Goal: Information Seeking & Learning: Check status

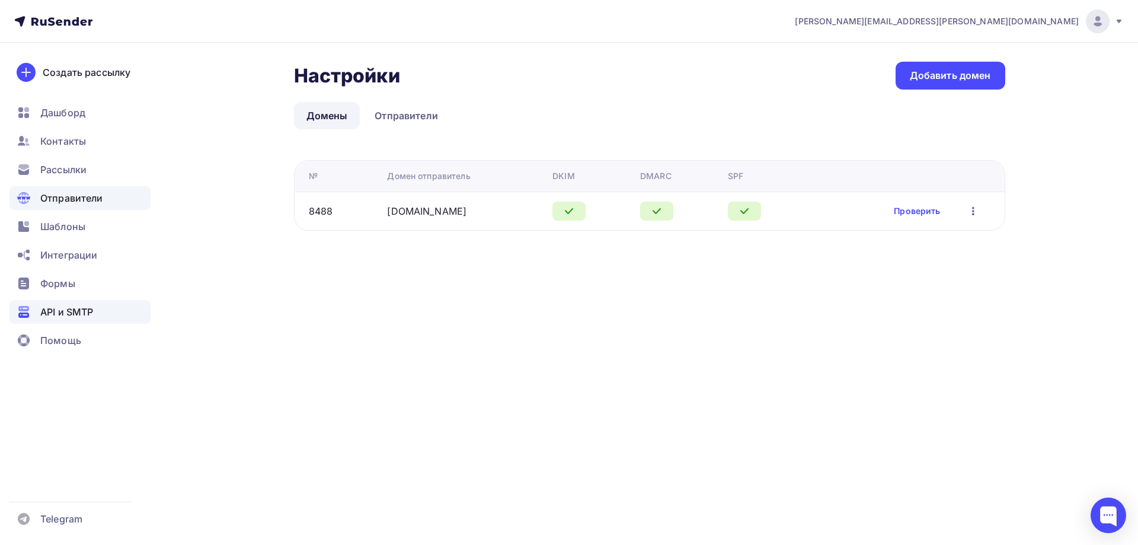
click at [106, 309] on div "API и SMTP" at bounding box center [79, 312] width 141 height 24
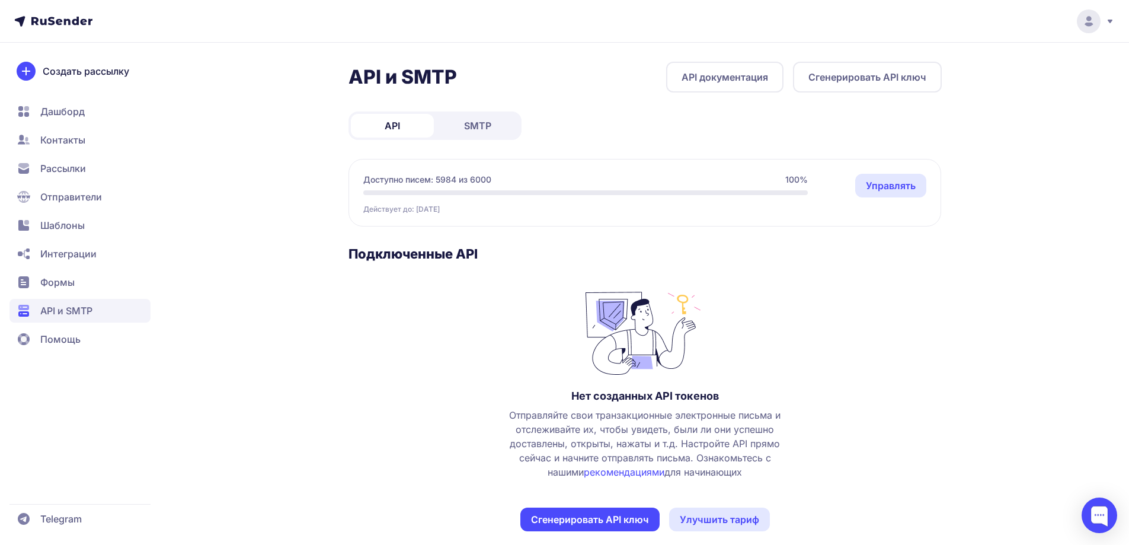
click at [495, 132] on link "SMTP" at bounding box center [477, 126] width 83 height 24
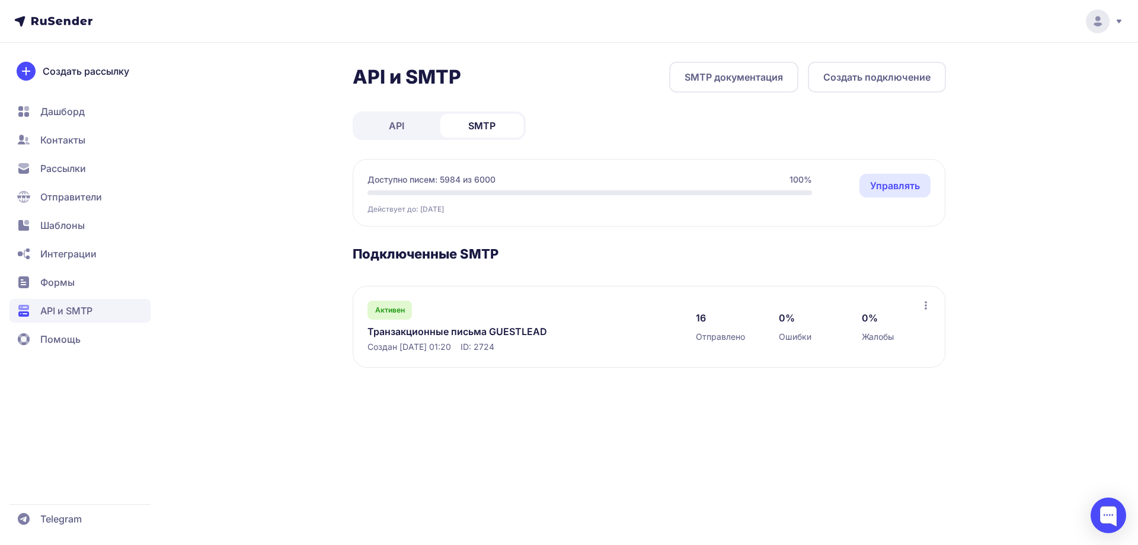
click at [527, 328] on link "Транзакционные письма GUESTLEAD" at bounding box center [488, 331] width 243 height 14
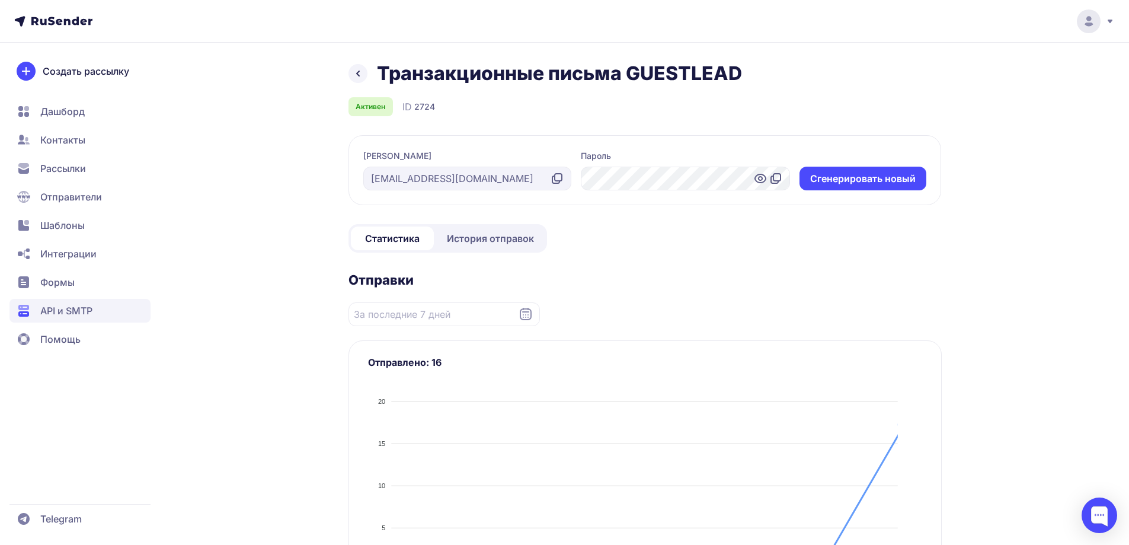
click at [520, 244] on span "История отправок" at bounding box center [490, 238] width 87 height 14
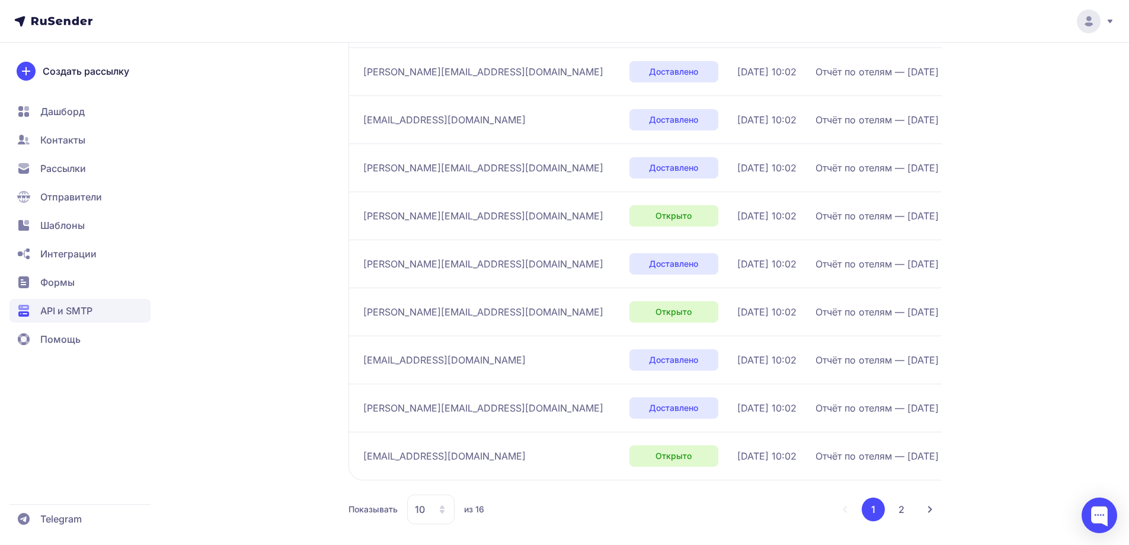
scroll to position [285, 0]
click at [897, 514] on button "2" at bounding box center [902, 510] width 24 height 24
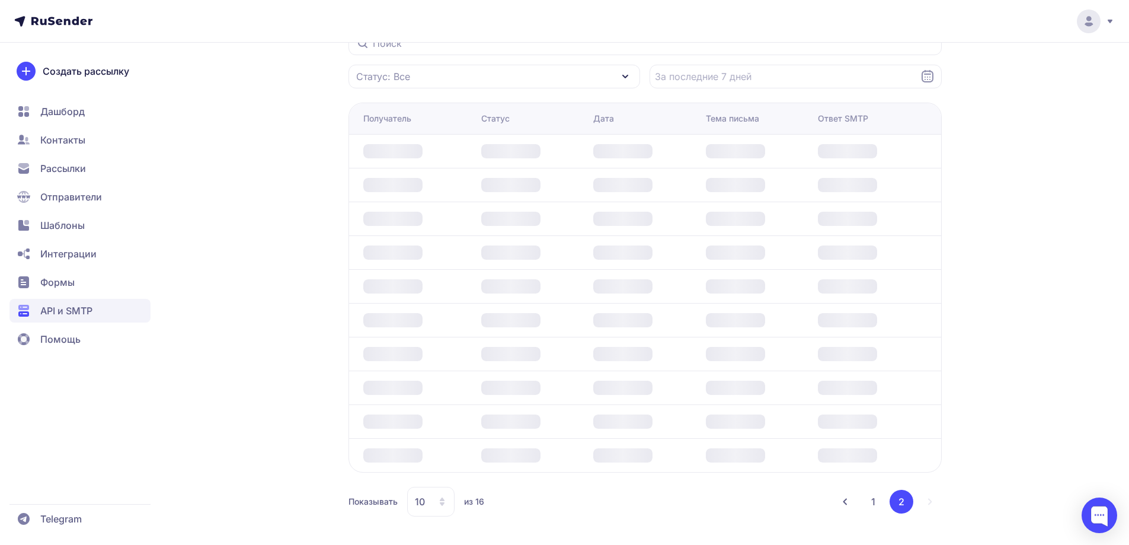
scroll to position [94, 0]
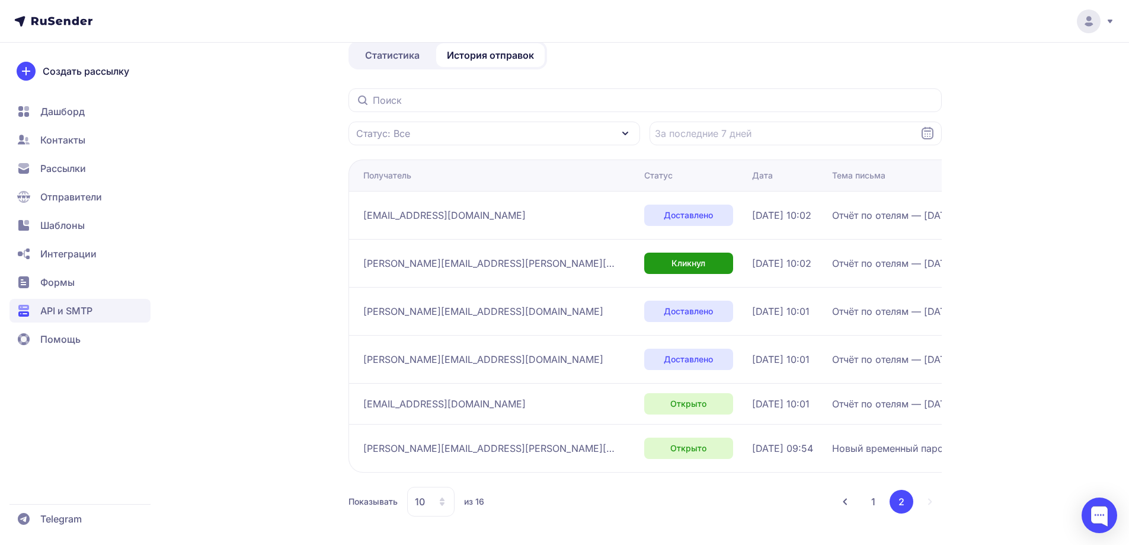
click at [871, 502] on button "1" at bounding box center [873, 502] width 23 height 24
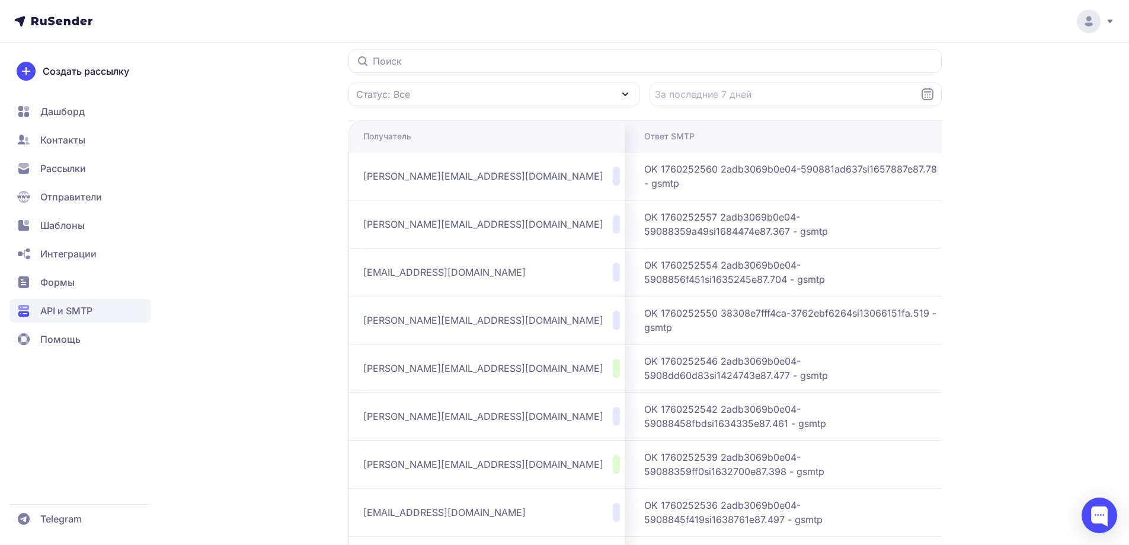
scroll to position [293, 0]
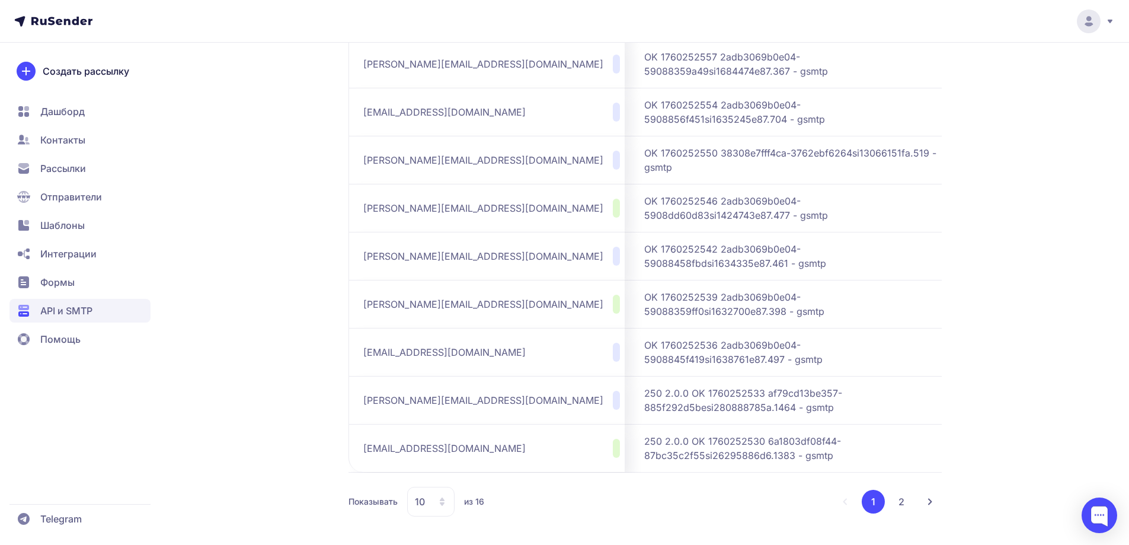
click at [904, 501] on button "2" at bounding box center [902, 502] width 24 height 24
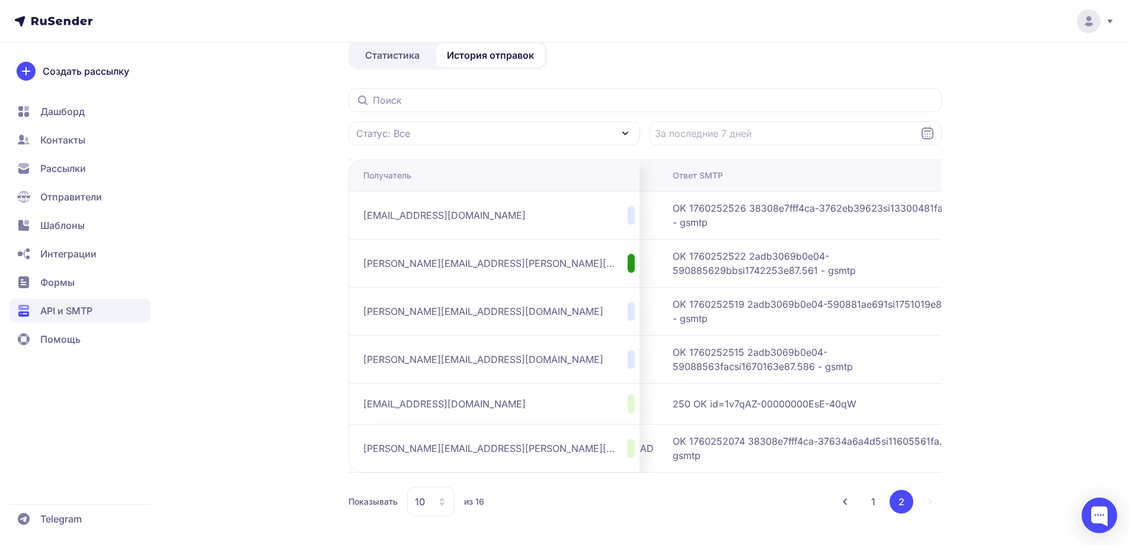
scroll to position [0, 373]
click at [757, 415] on td "250 OK id=1v7qAZ-00000000EsE-40qW" at bounding box center [818, 403] width 315 height 41
click at [871, 499] on button "1" at bounding box center [873, 502] width 23 height 24
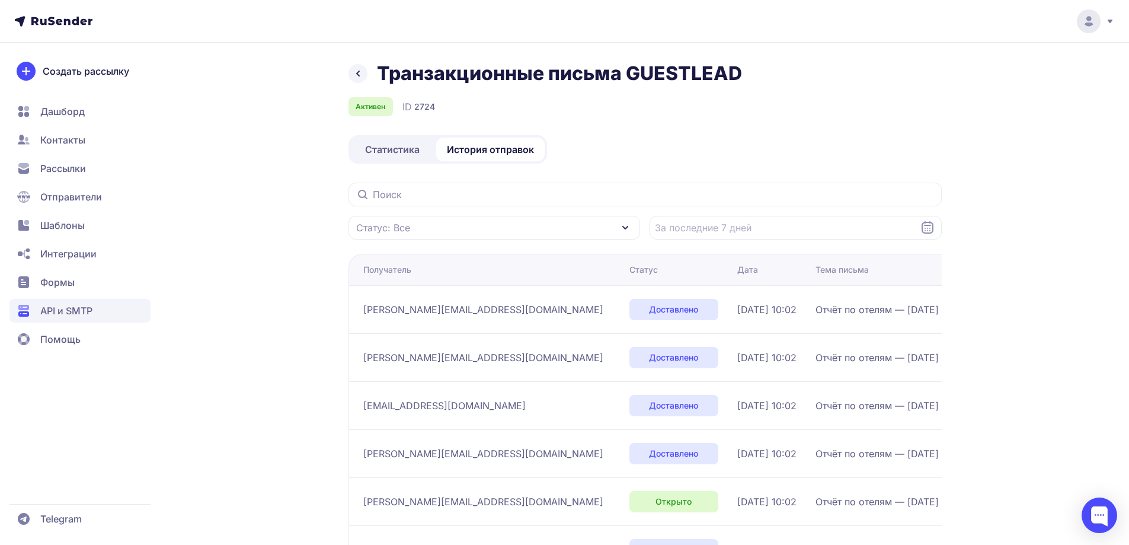
click at [355, 76] on icon at bounding box center [358, 73] width 14 height 14
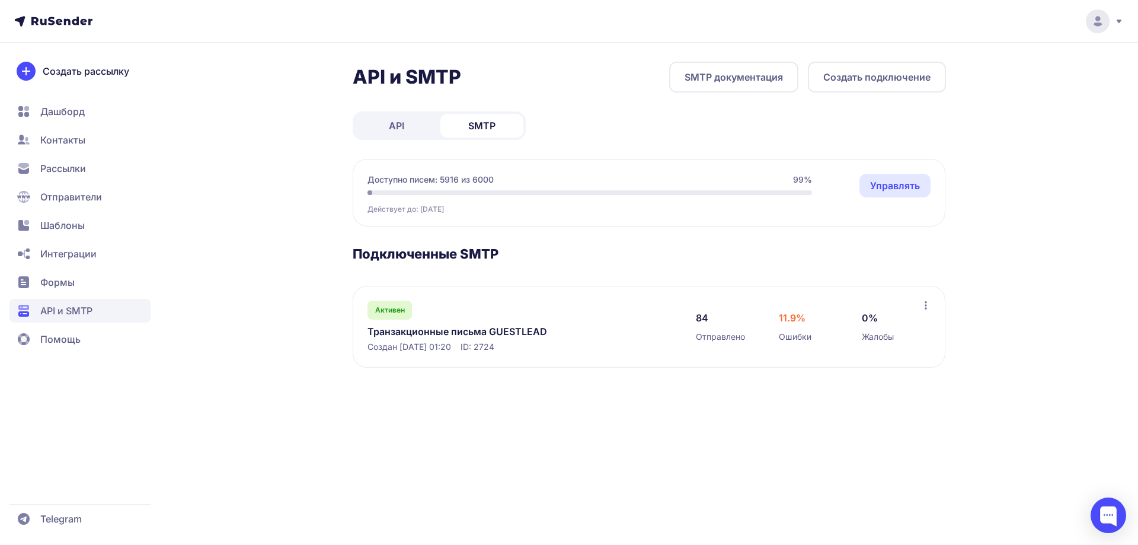
click at [452, 324] on div "Активен Транзакционные письма GUESTLEAD Создан 12.10.2025, 01:20 ID: 2724" at bounding box center [519, 326] width 305 height 52
click at [453, 327] on link "Транзакционные письма GUESTLEAD" at bounding box center [488, 331] width 243 height 14
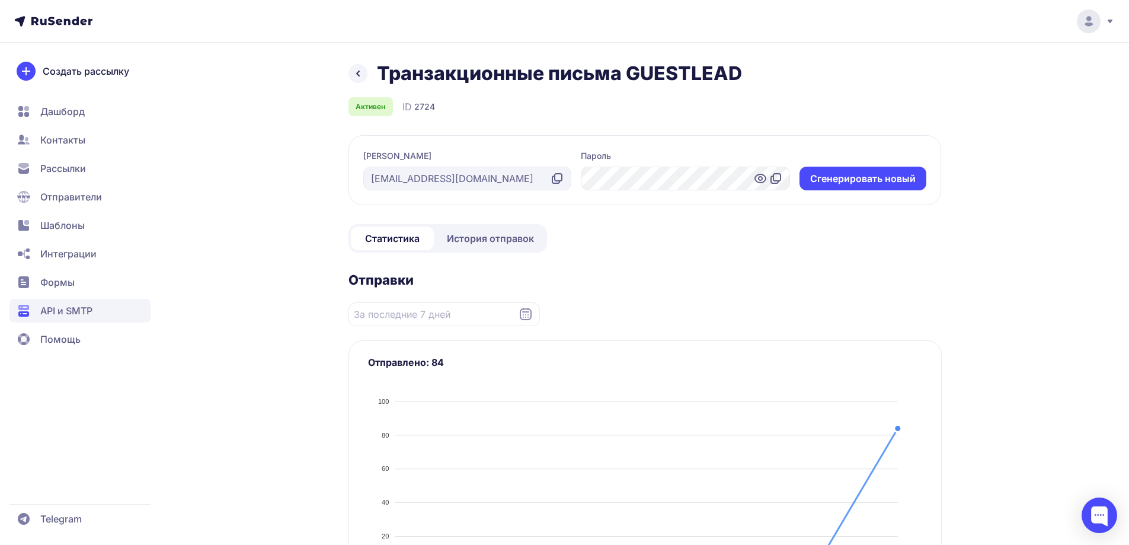
click at [494, 227] on link "История отправок" at bounding box center [490, 238] width 108 height 24
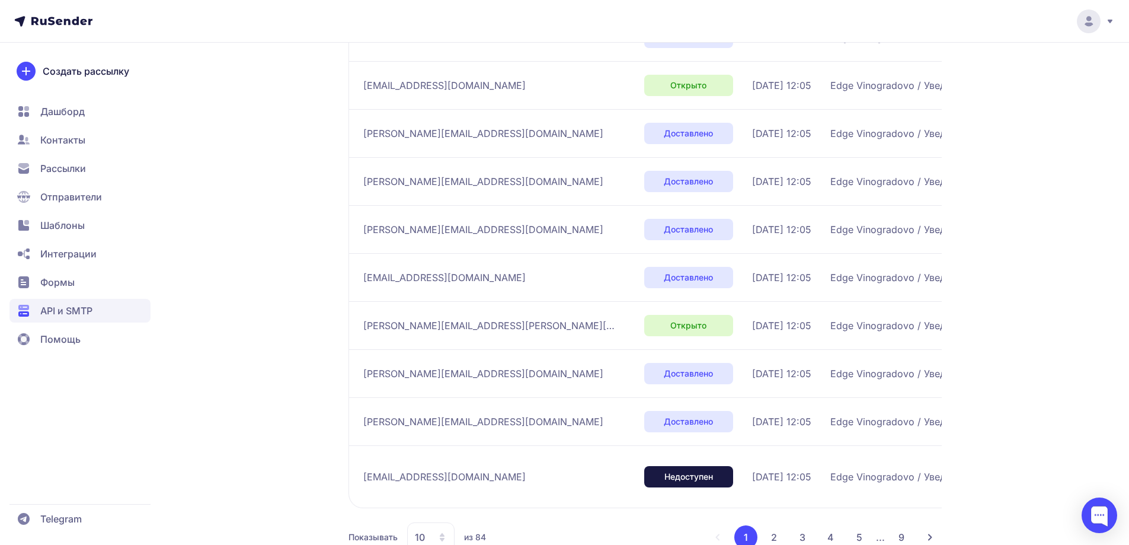
scroll to position [308, 0]
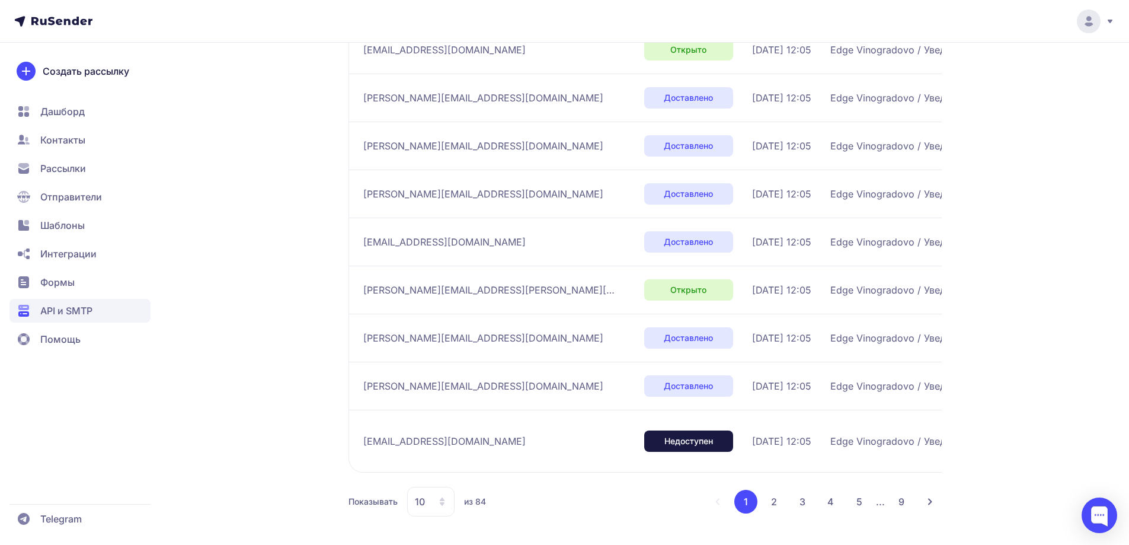
click at [897, 501] on button "9" at bounding box center [902, 502] width 24 height 24
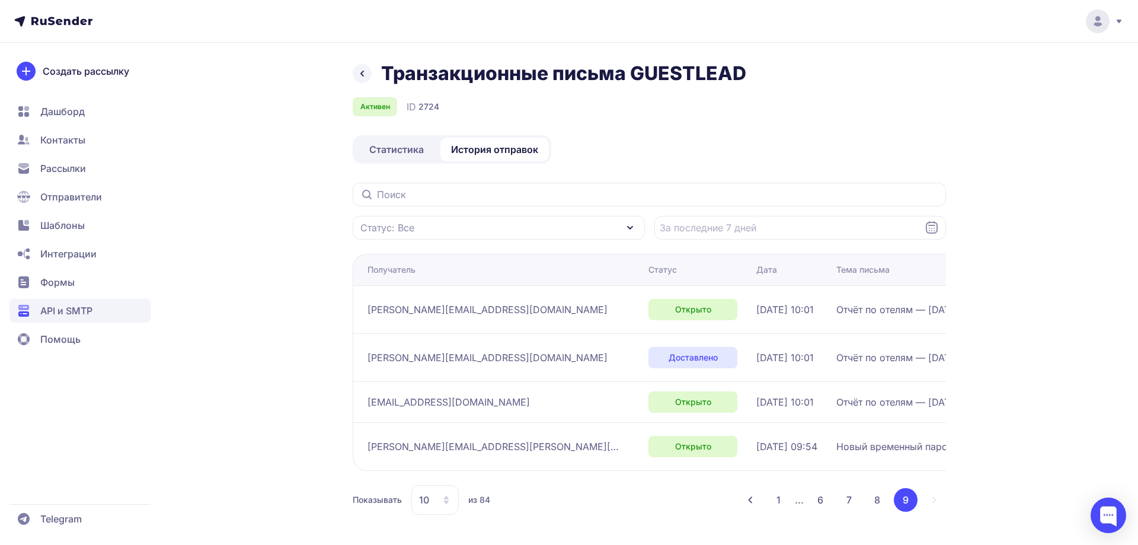
click at [875, 499] on button "8" at bounding box center [877, 500] width 24 height 24
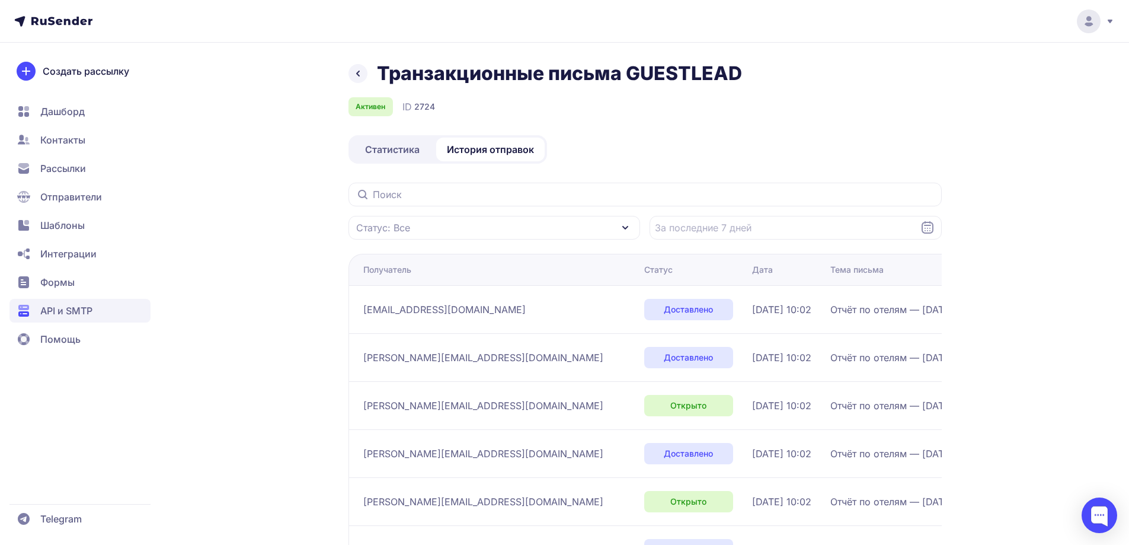
scroll to position [293, 0]
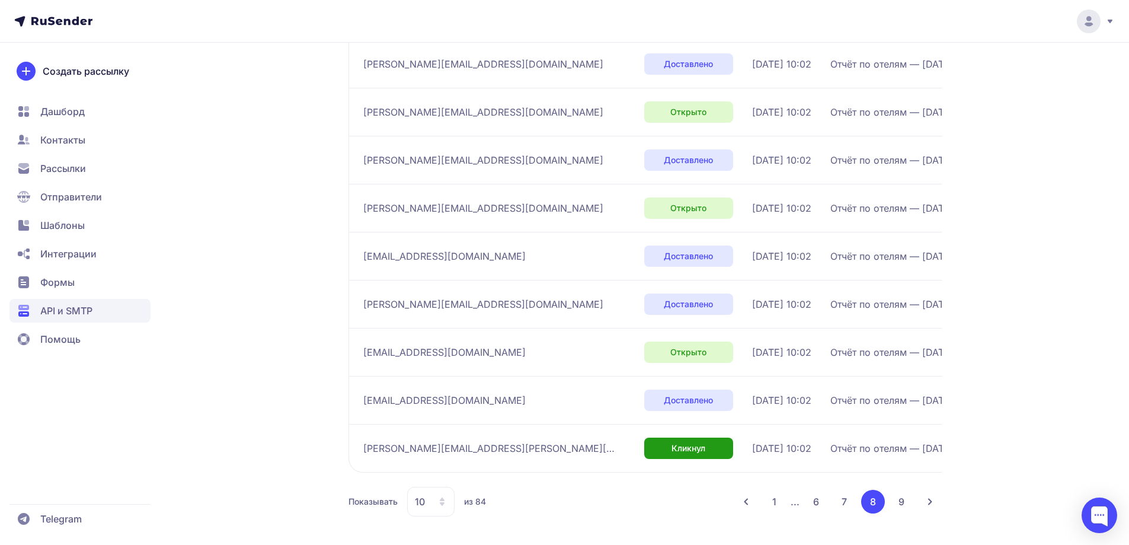
click at [770, 503] on button "1" at bounding box center [774, 502] width 23 height 24
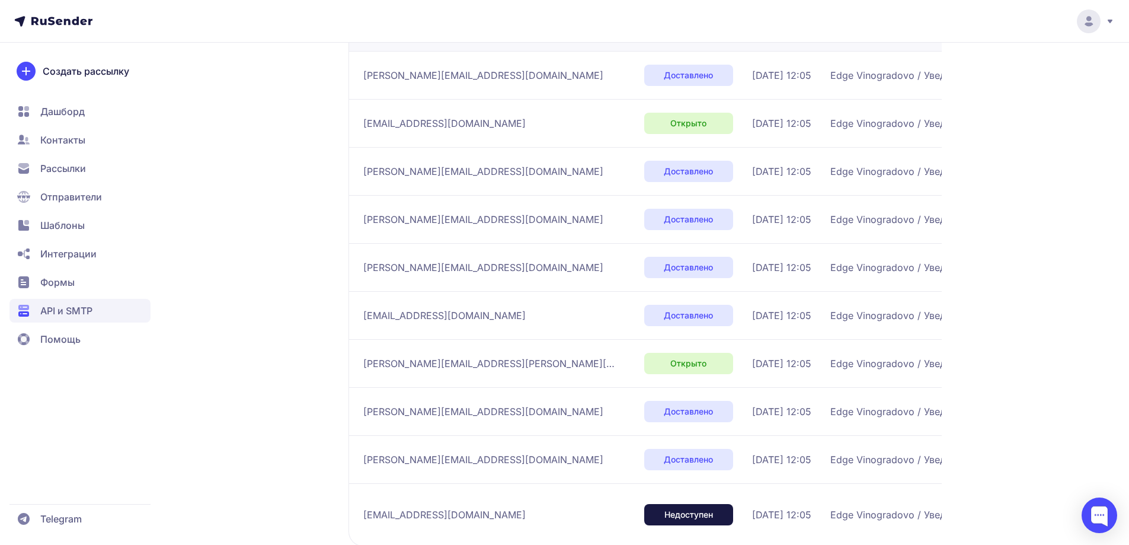
scroll to position [293, 0]
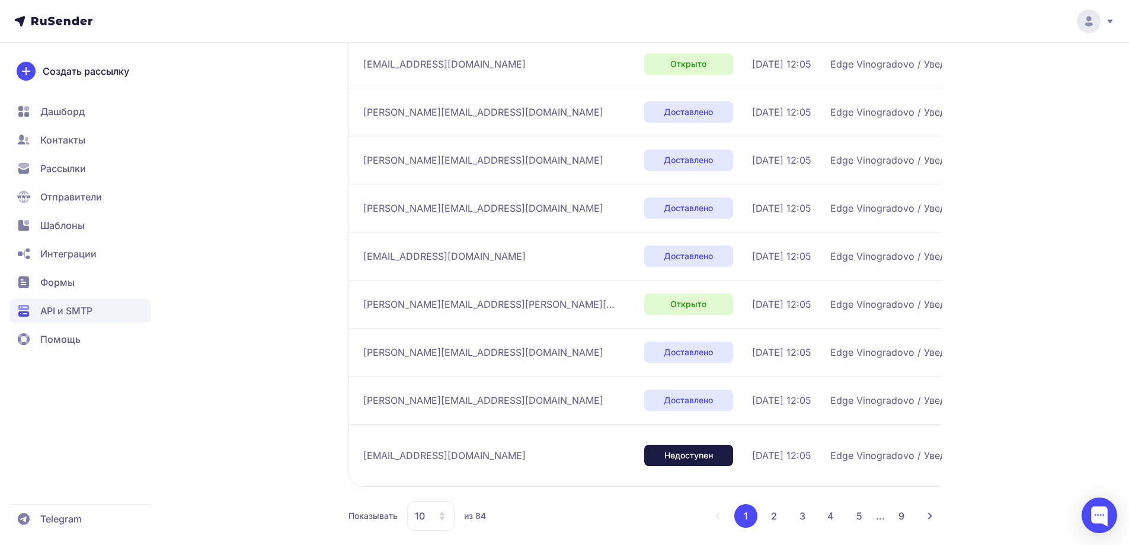
click at [778, 516] on button "2" at bounding box center [774, 516] width 24 height 24
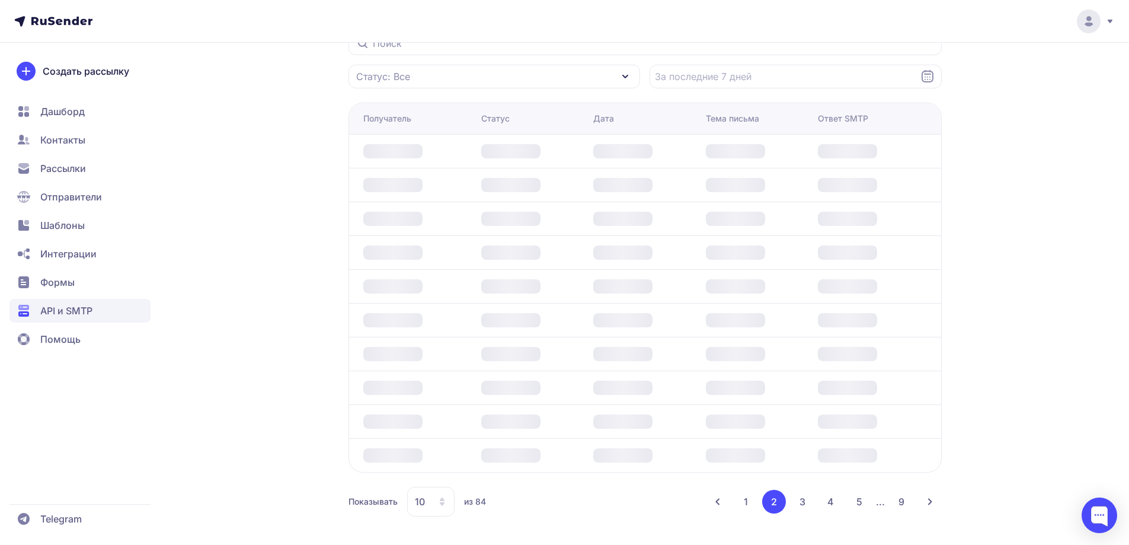
scroll to position [286, 0]
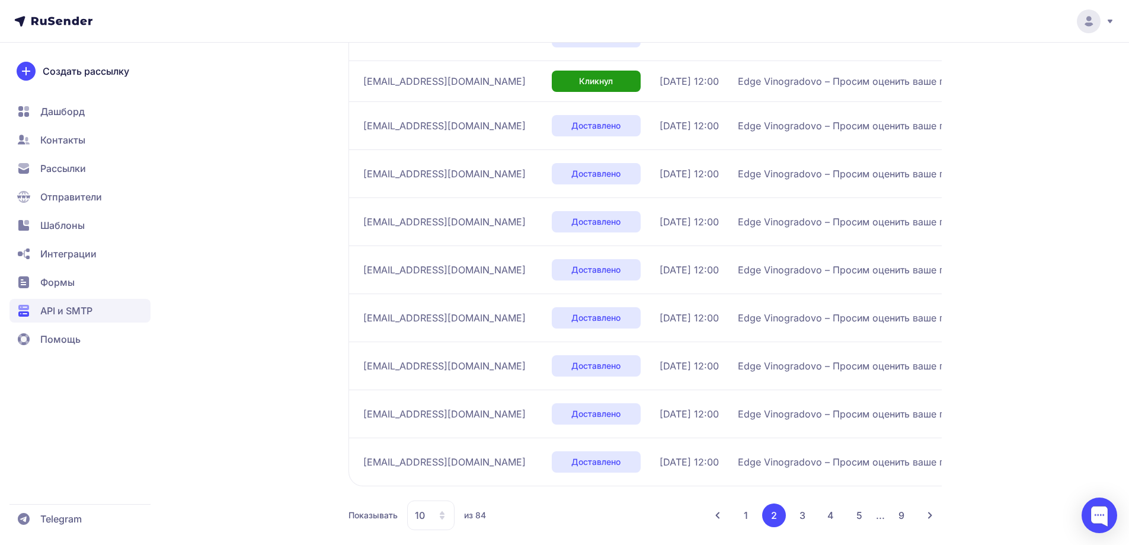
scroll to position [286, 0]
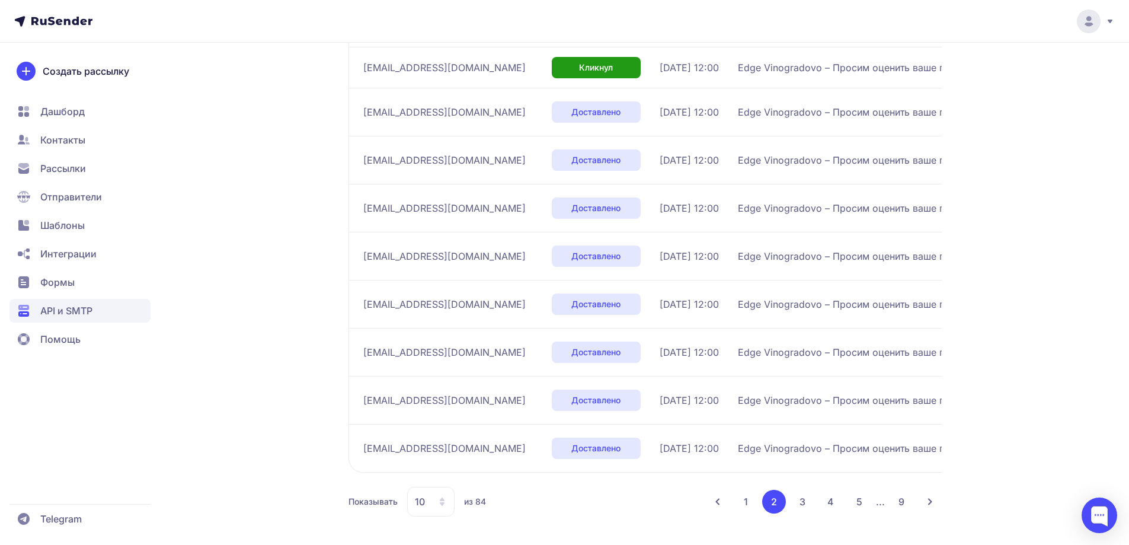
click at [803, 500] on button "3" at bounding box center [803, 502] width 24 height 24
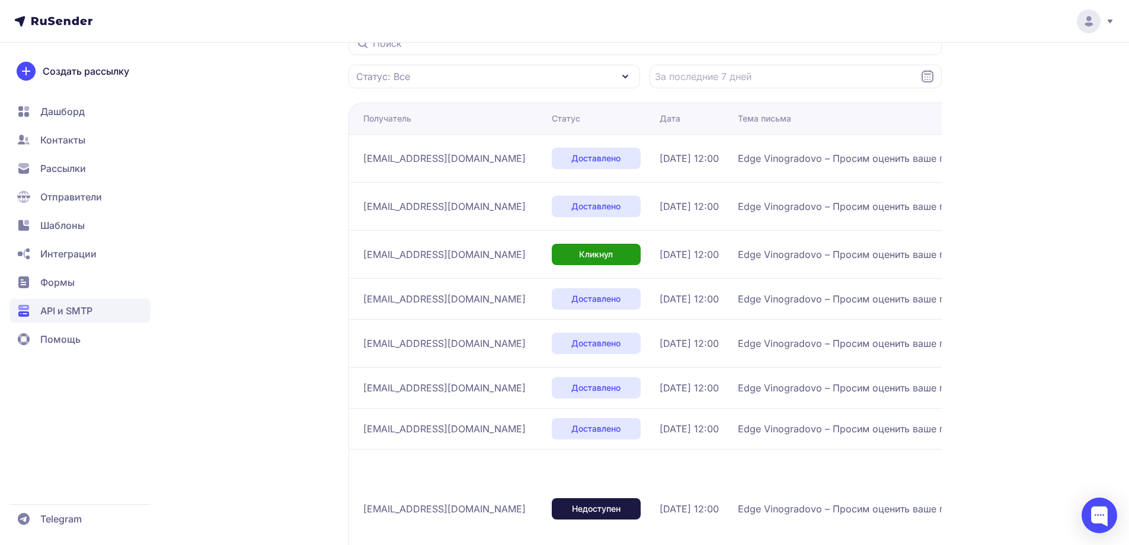
scroll to position [286, 0]
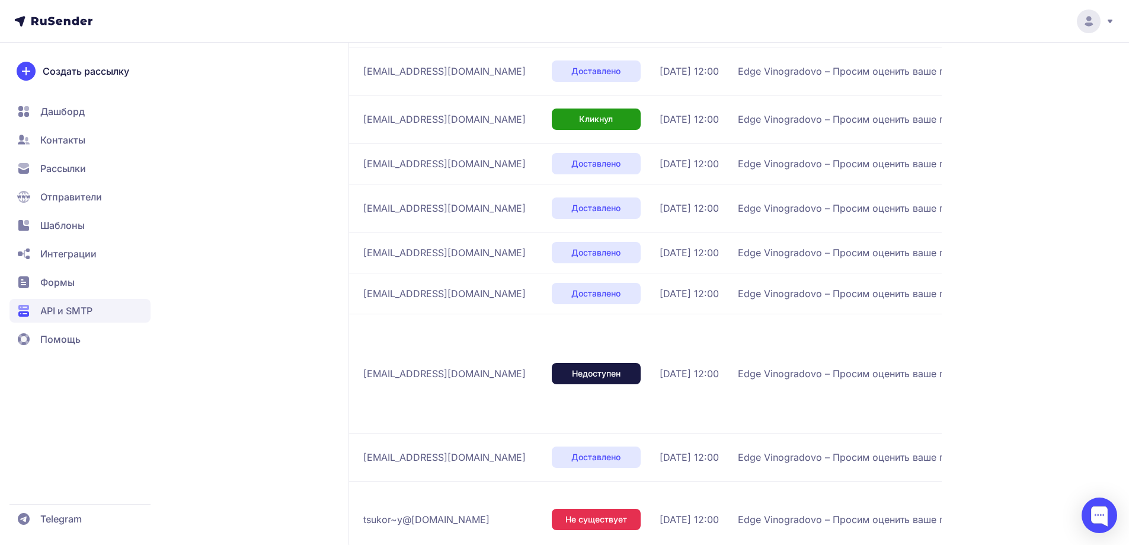
drag, startPoint x: 804, startPoint y: 489, endPoint x: 718, endPoint y: 309, distance: 198.8
click at [718, 309] on td "12.10.2025, 12:00" at bounding box center [694, 293] width 78 height 41
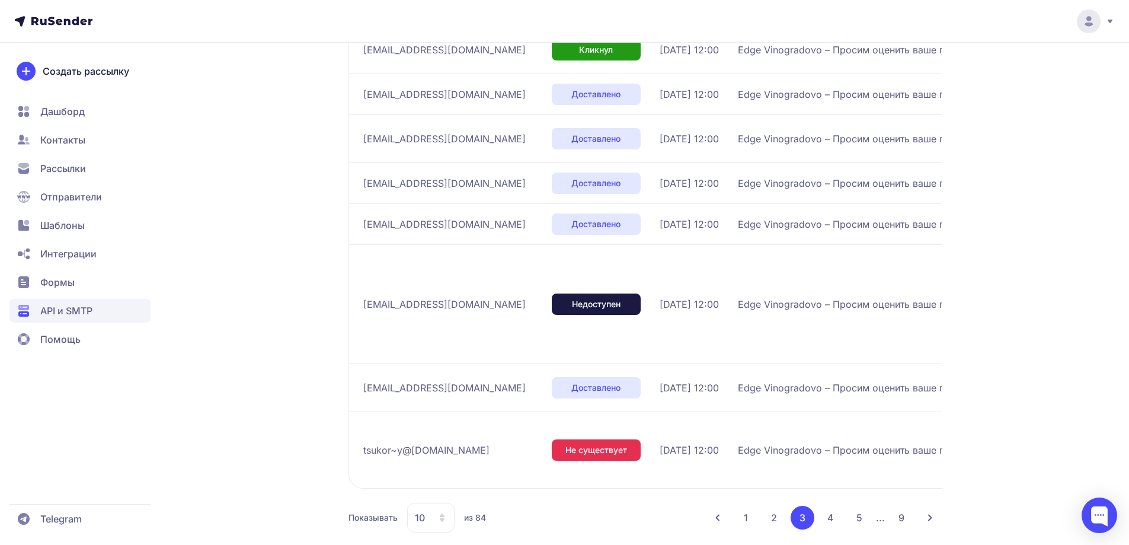
scroll to position [357, 0]
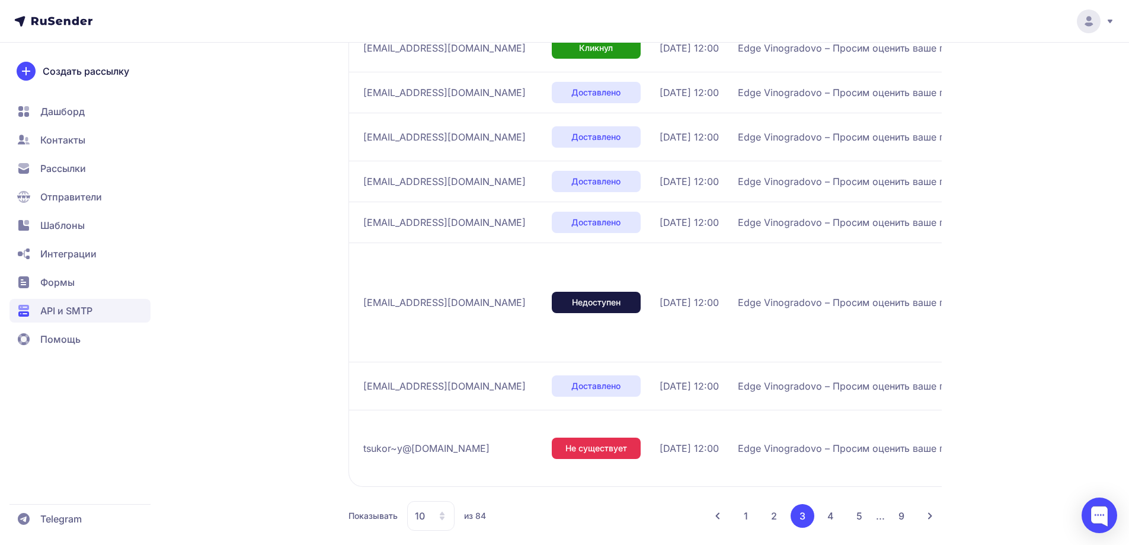
click at [834, 504] on button "4" at bounding box center [831, 516] width 24 height 24
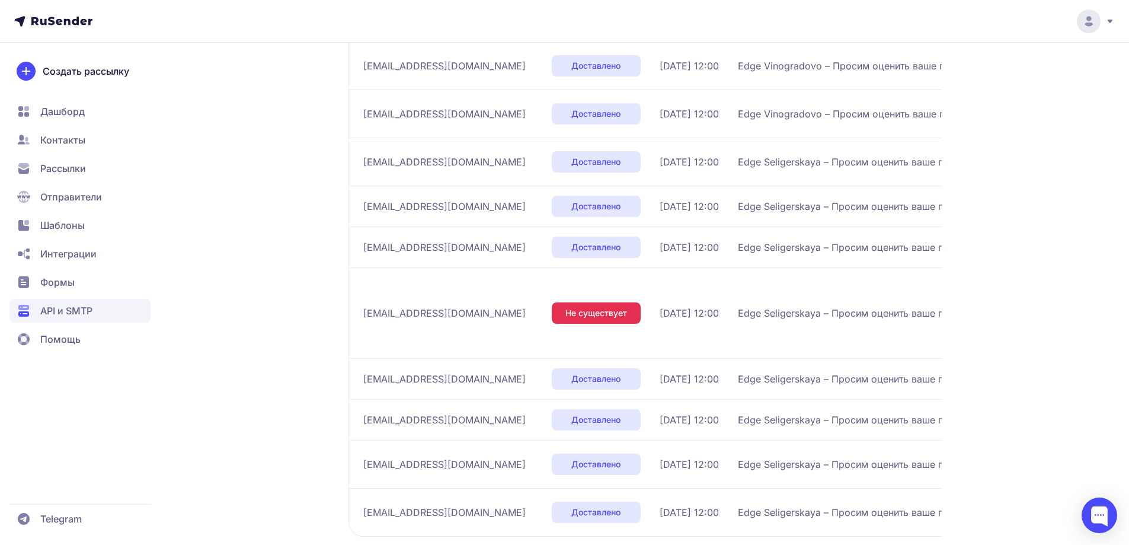
scroll to position [175, 0]
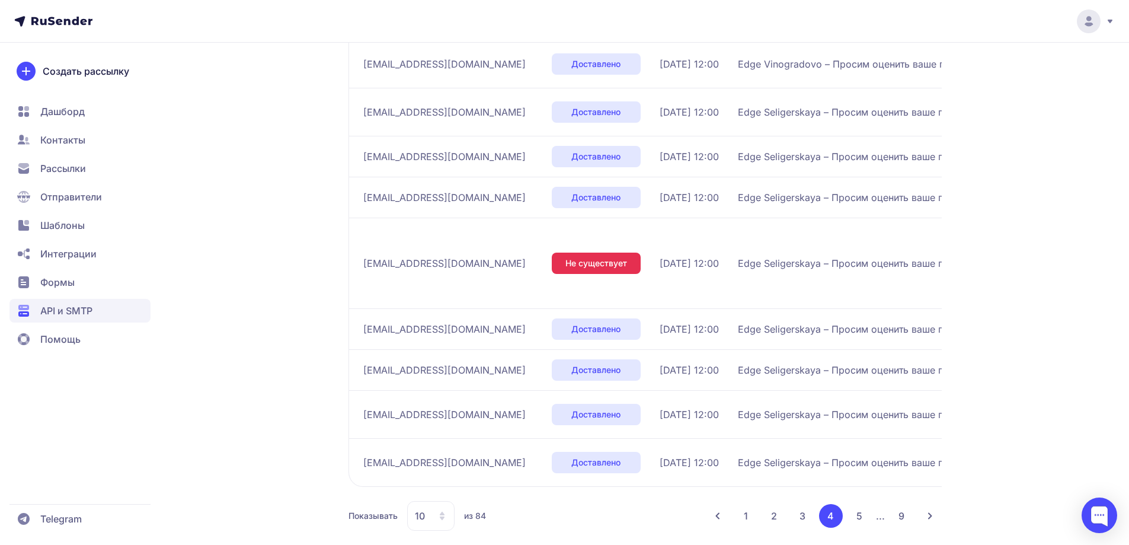
click at [856, 504] on button "5" at bounding box center [859, 516] width 24 height 24
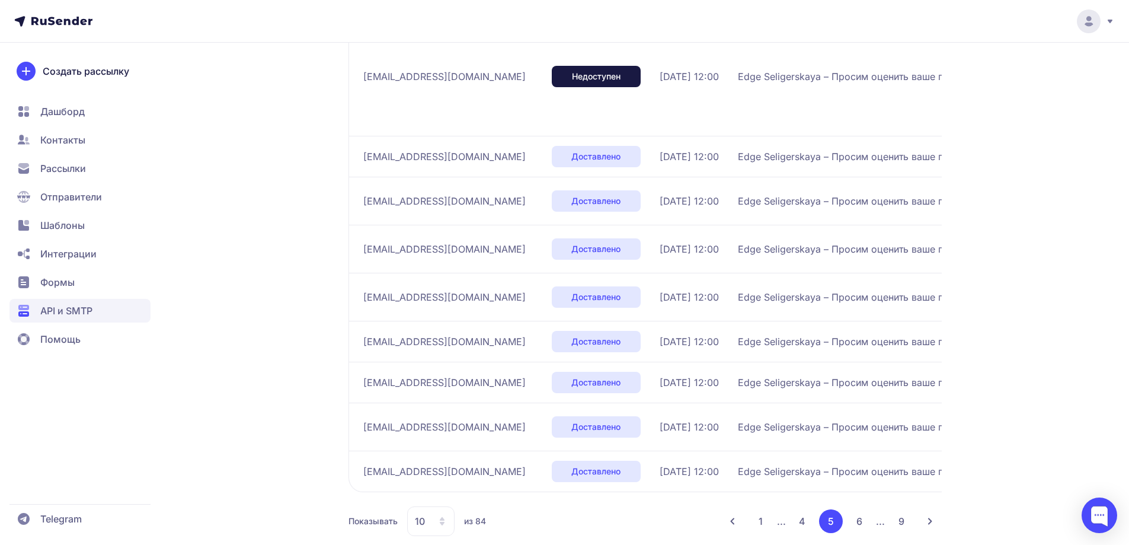
scroll to position [232, 0]
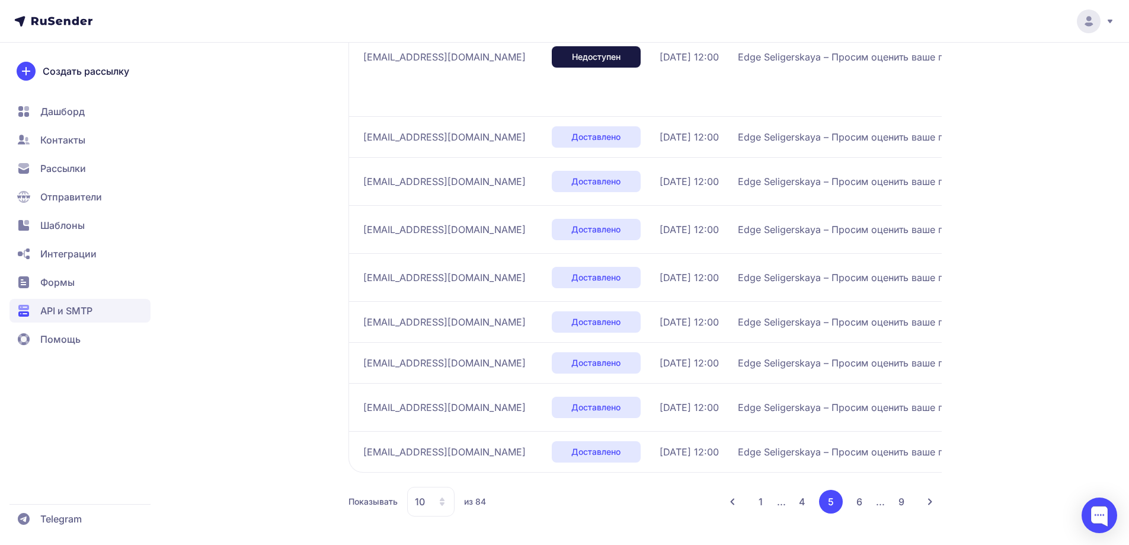
click at [862, 506] on button "6" at bounding box center [859, 502] width 24 height 24
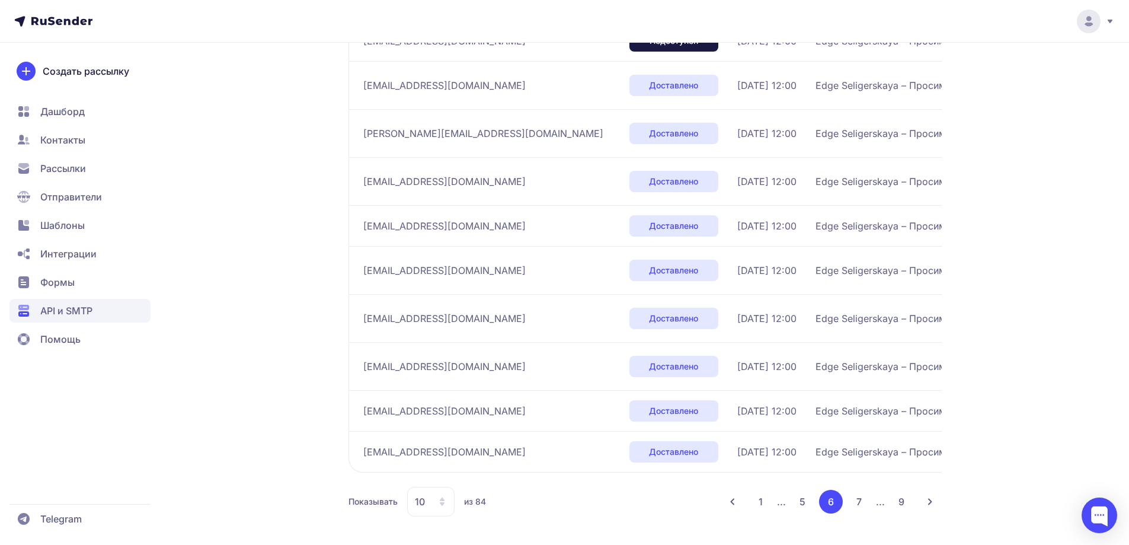
click at [855, 505] on button "7" at bounding box center [859, 502] width 24 height 24
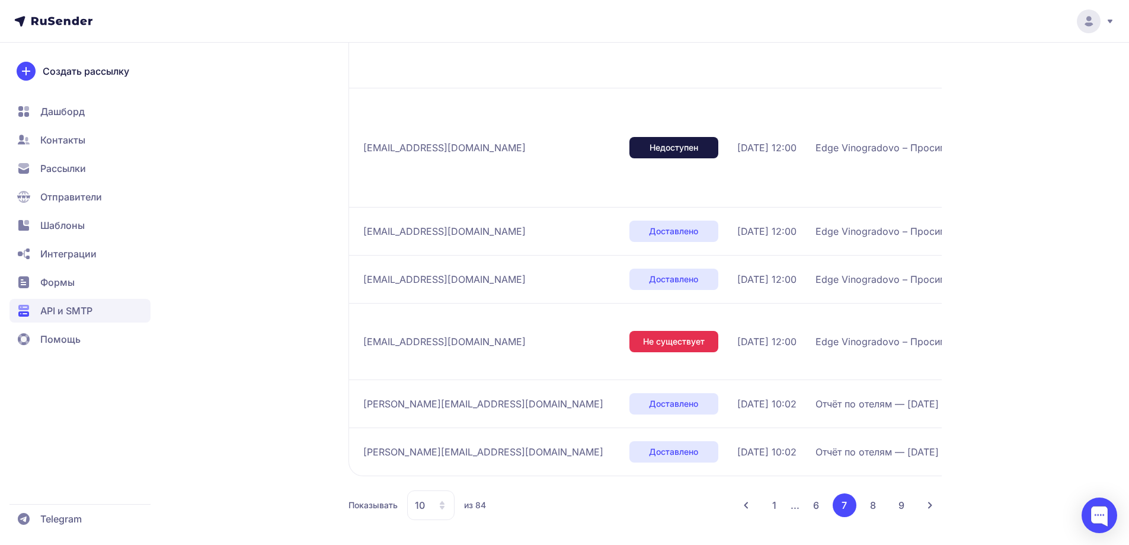
scroll to position [528, 0]
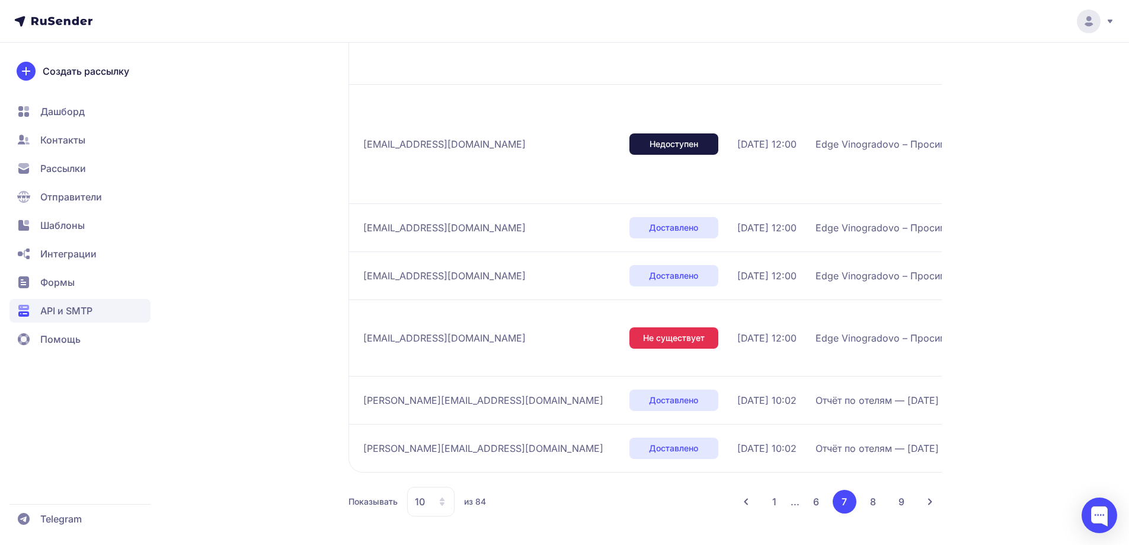
click at [783, 510] on button "1" at bounding box center [774, 502] width 23 height 24
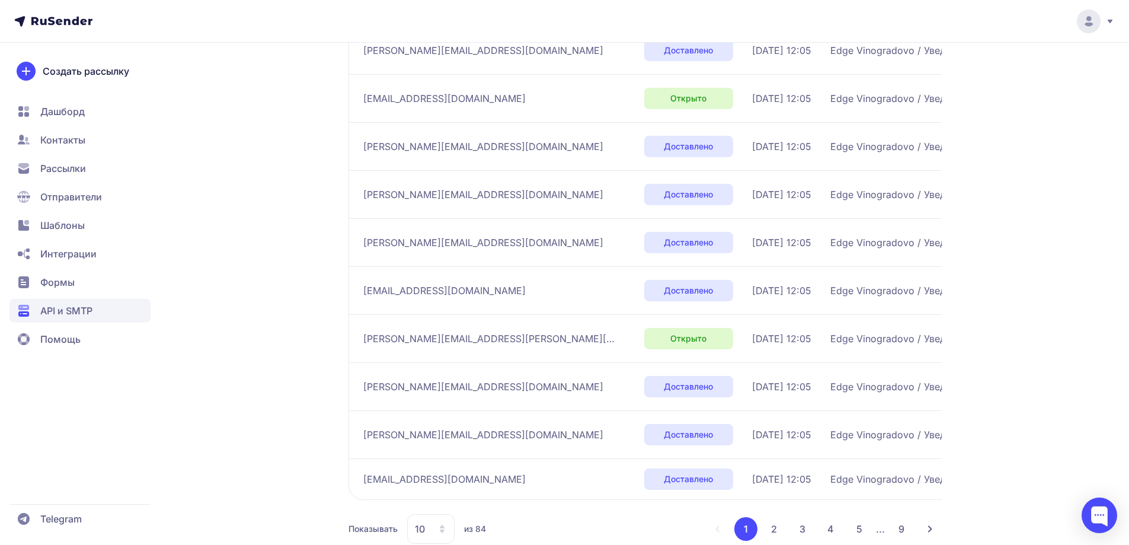
scroll to position [286, 0]
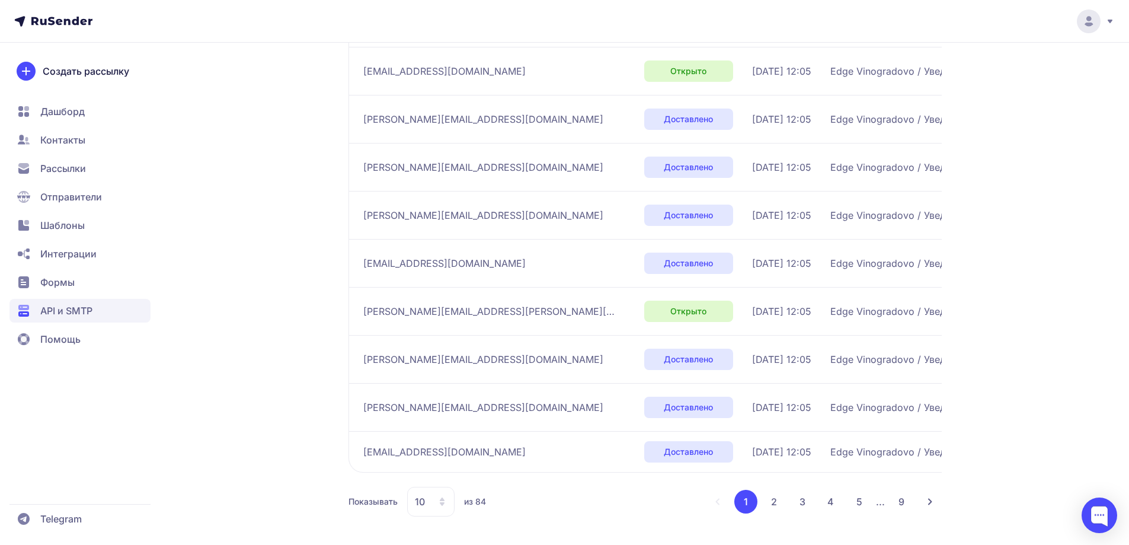
click at [769, 503] on button "2" at bounding box center [774, 502] width 24 height 24
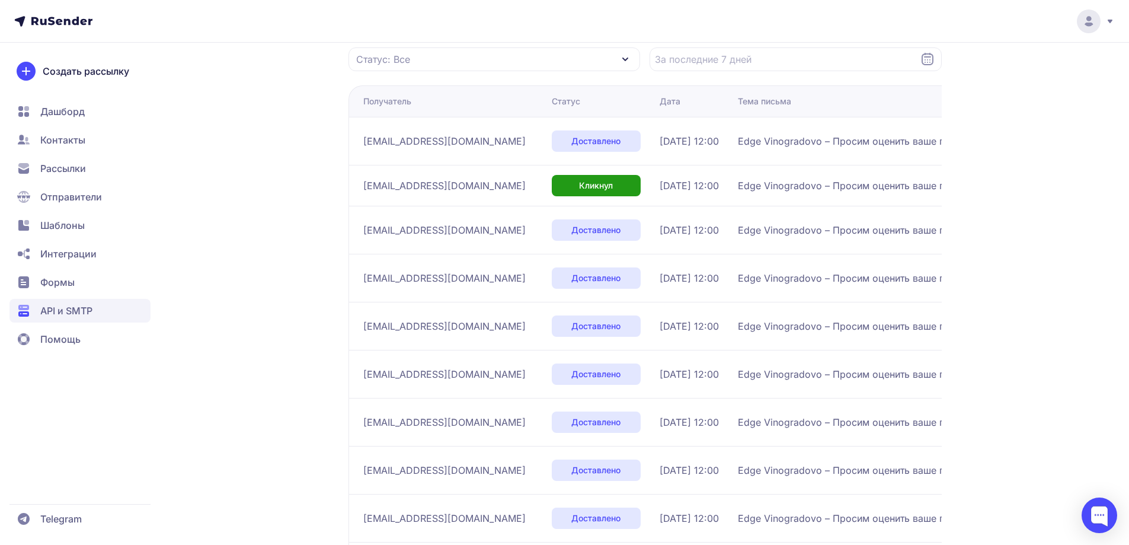
scroll to position [168, 0]
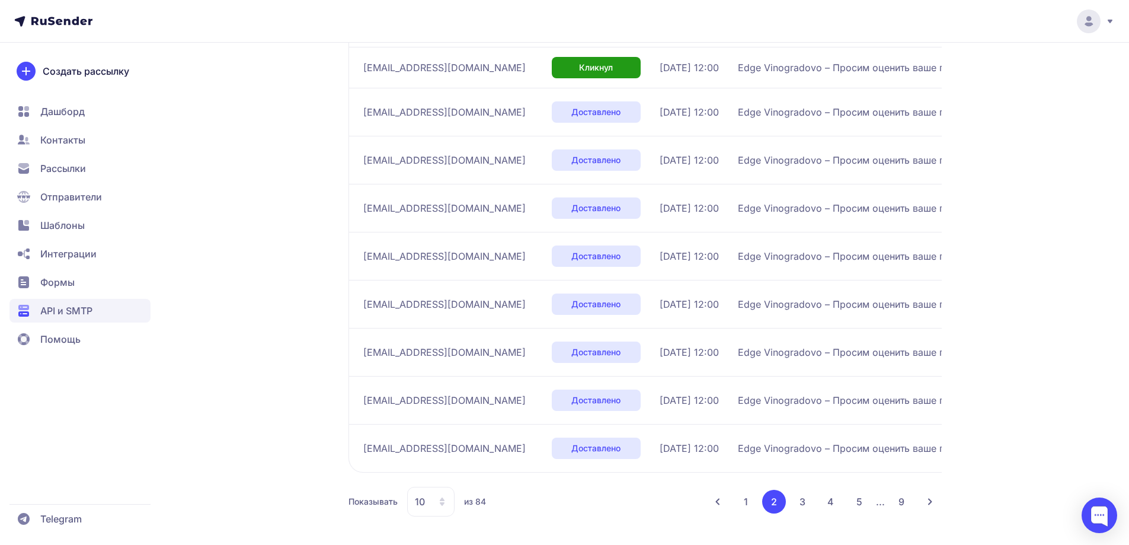
click at [791, 499] on button "3" at bounding box center [803, 502] width 24 height 24
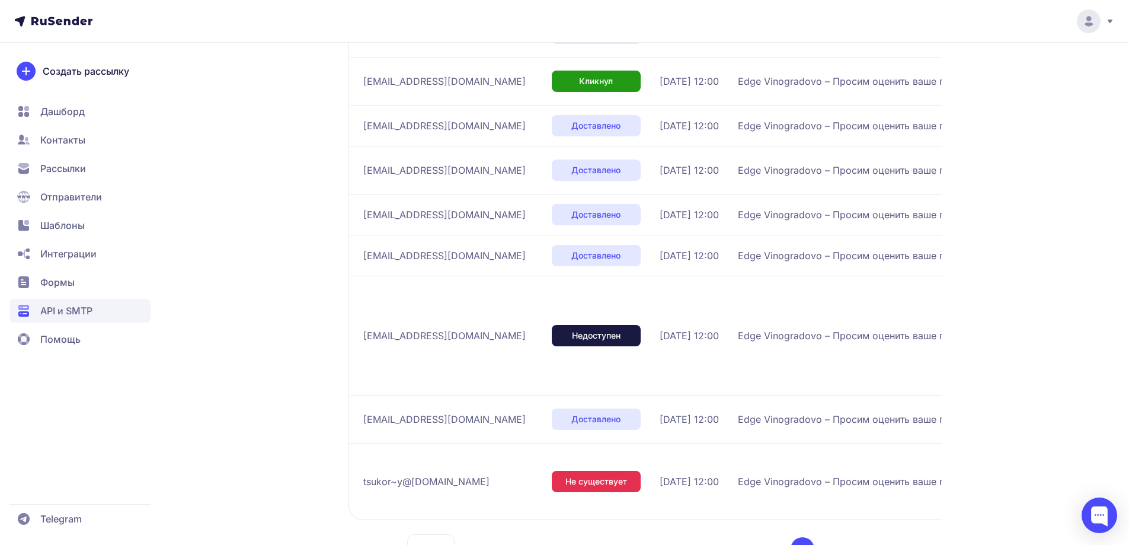
scroll to position [346, 0]
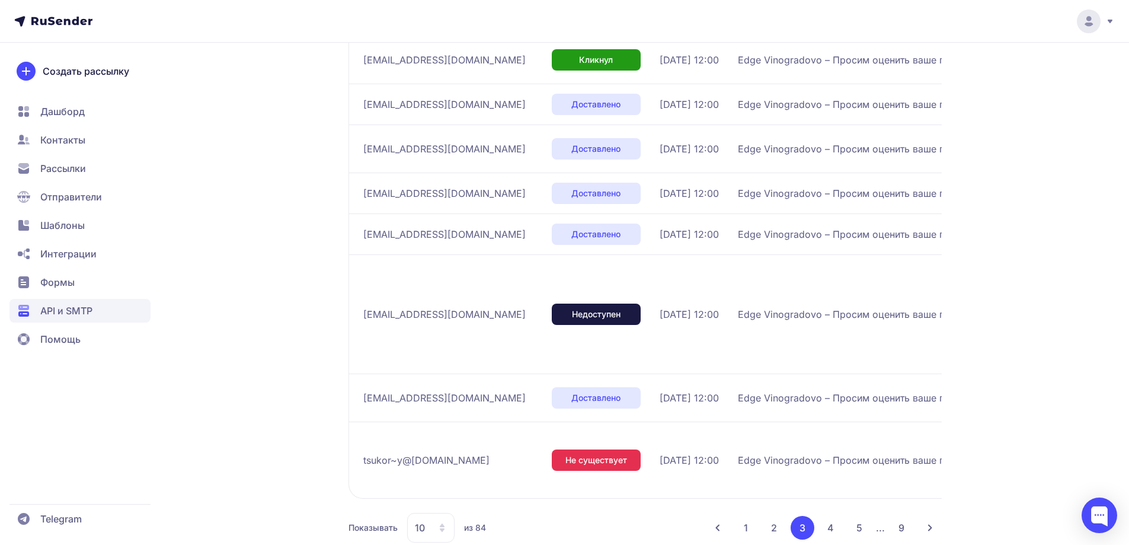
click at [72, 306] on span "API и SMTP" at bounding box center [66, 310] width 52 height 14
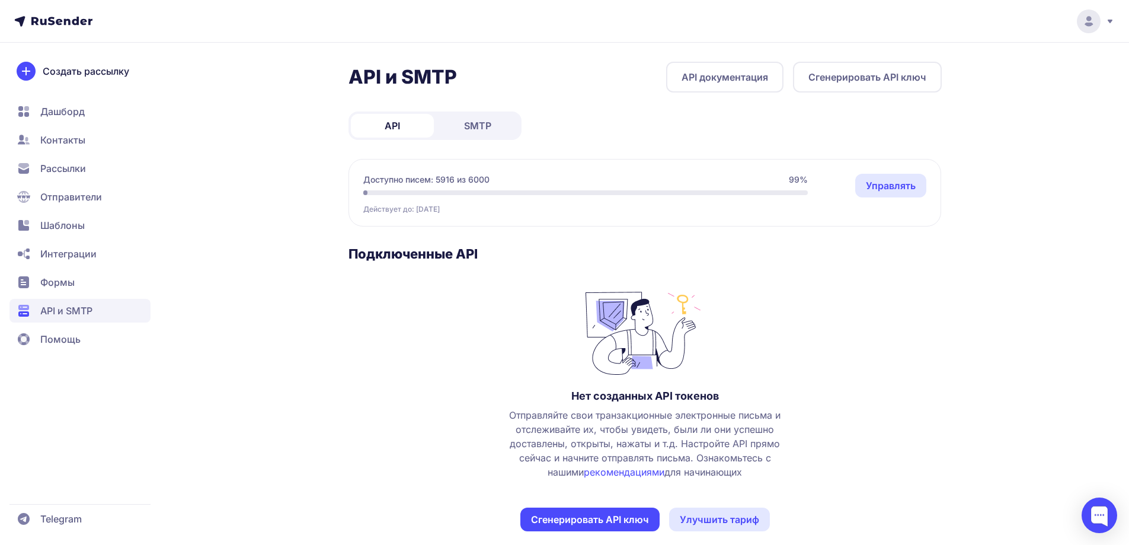
click at [476, 119] on span "SMTP" at bounding box center [477, 126] width 27 height 14
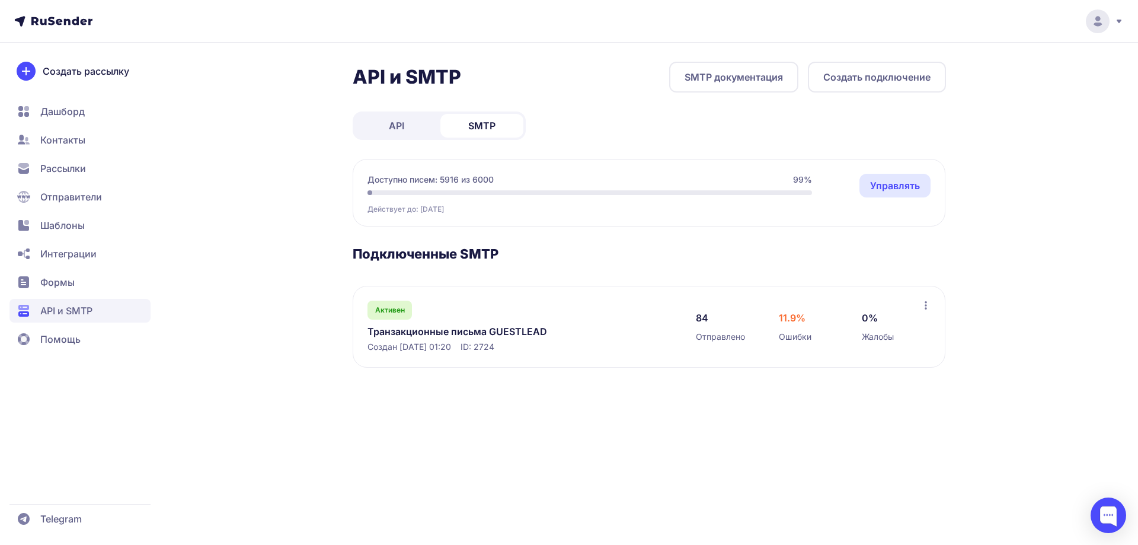
click at [507, 330] on link "Транзакционные письма GUESTLEAD" at bounding box center [488, 331] width 243 height 14
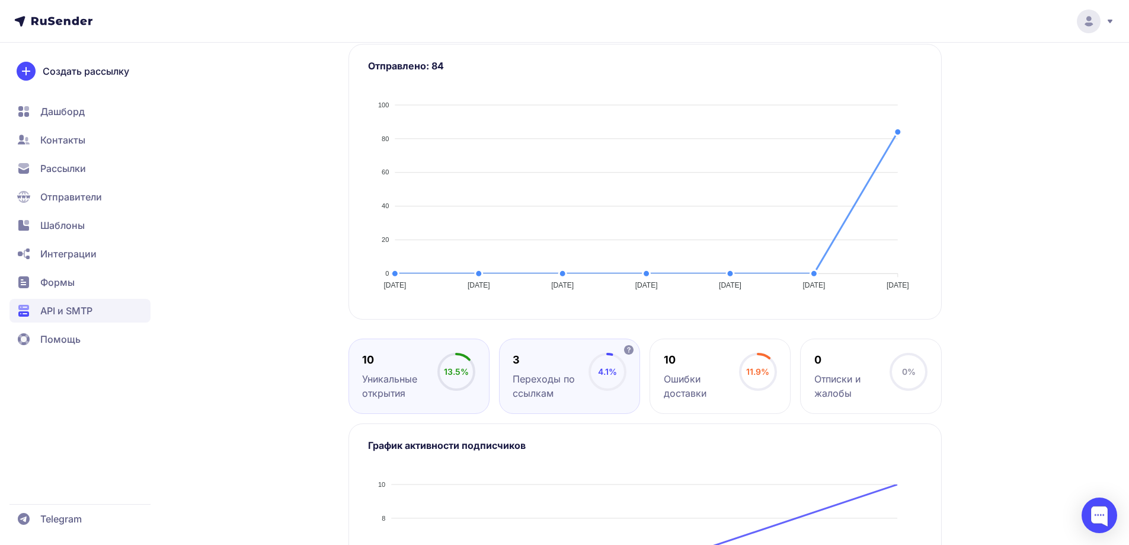
scroll to position [465, 0]
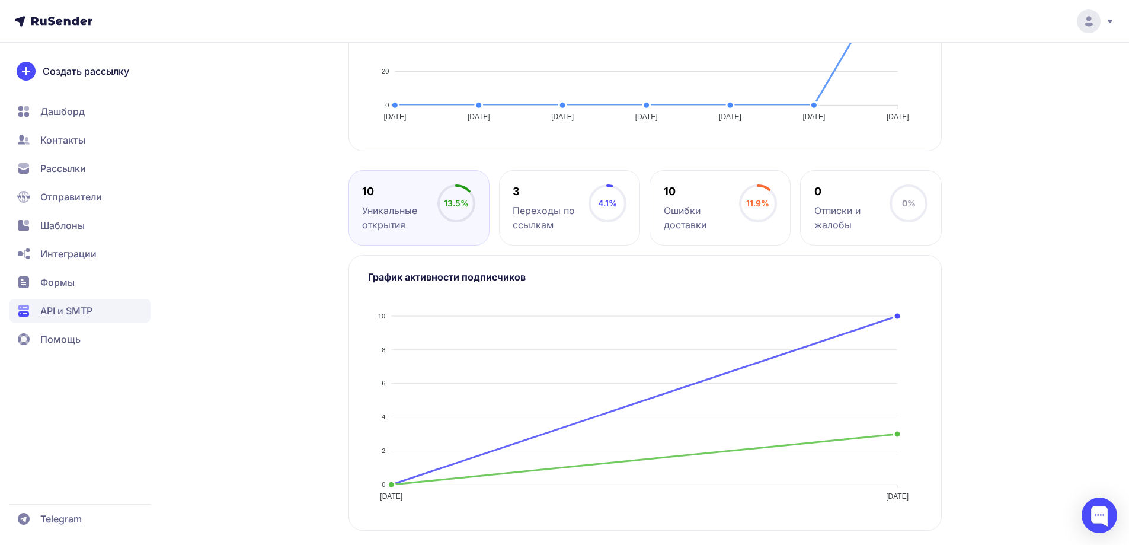
click at [91, 306] on span "API и SMTP" at bounding box center [66, 310] width 52 height 14
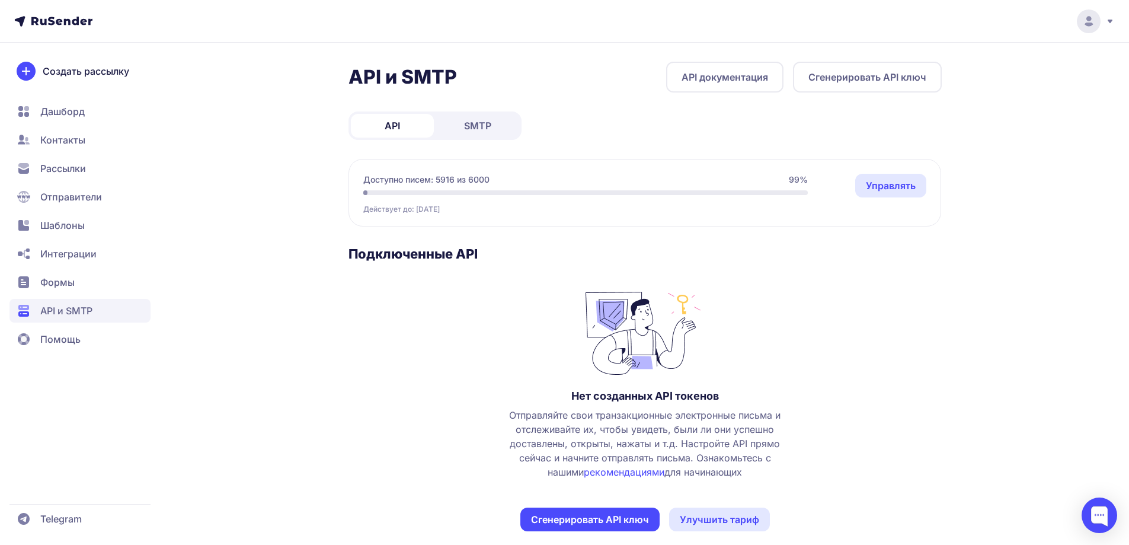
click at [497, 129] on link "SMTP" at bounding box center [477, 126] width 83 height 24
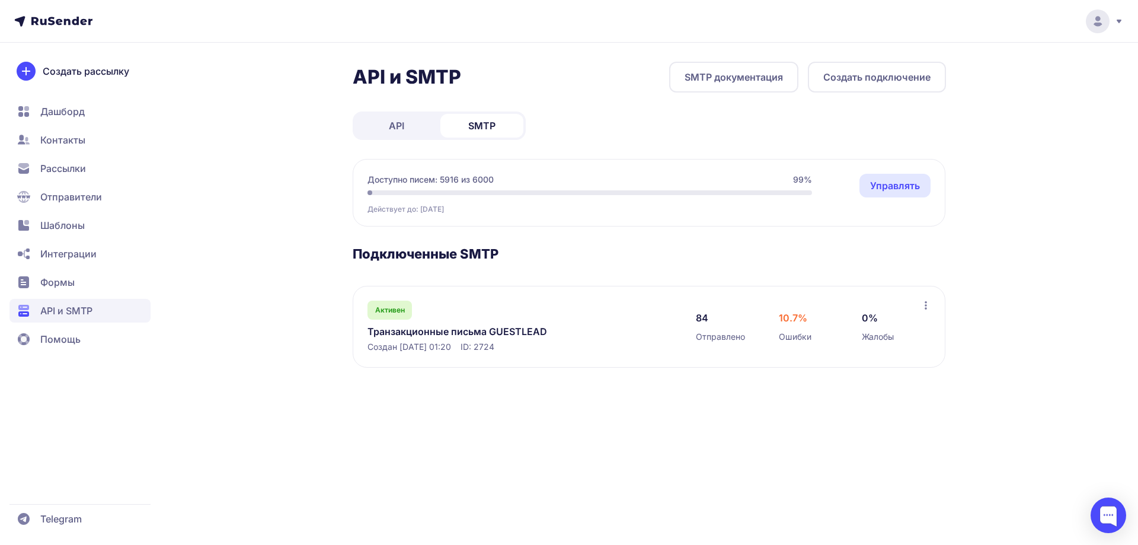
click at [479, 327] on link "Транзакционные письма GUESTLEAD" at bounding box center [488, 331] width 243 height 14
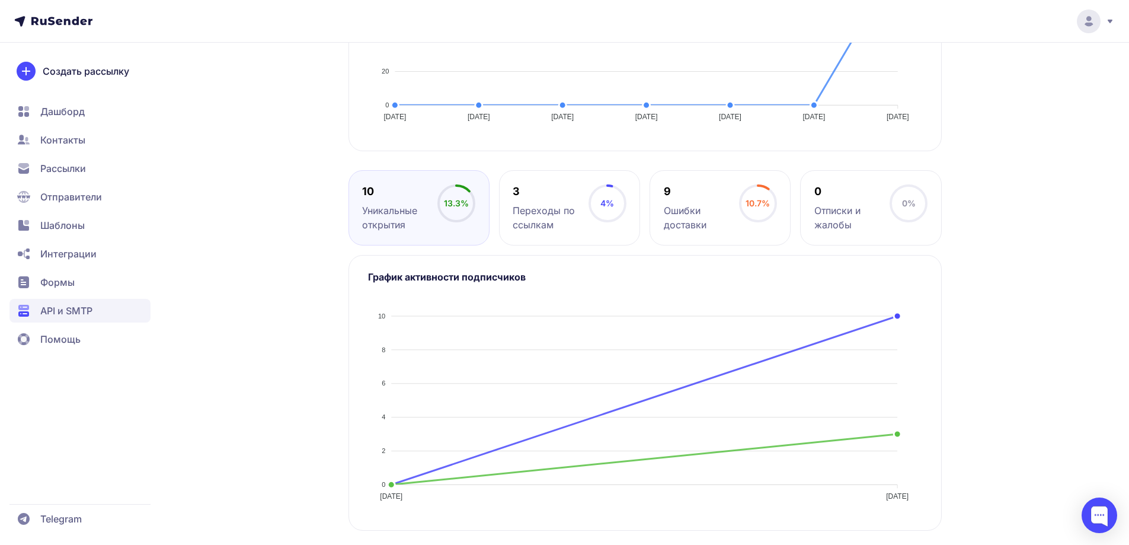
scroll to position [459, 0]
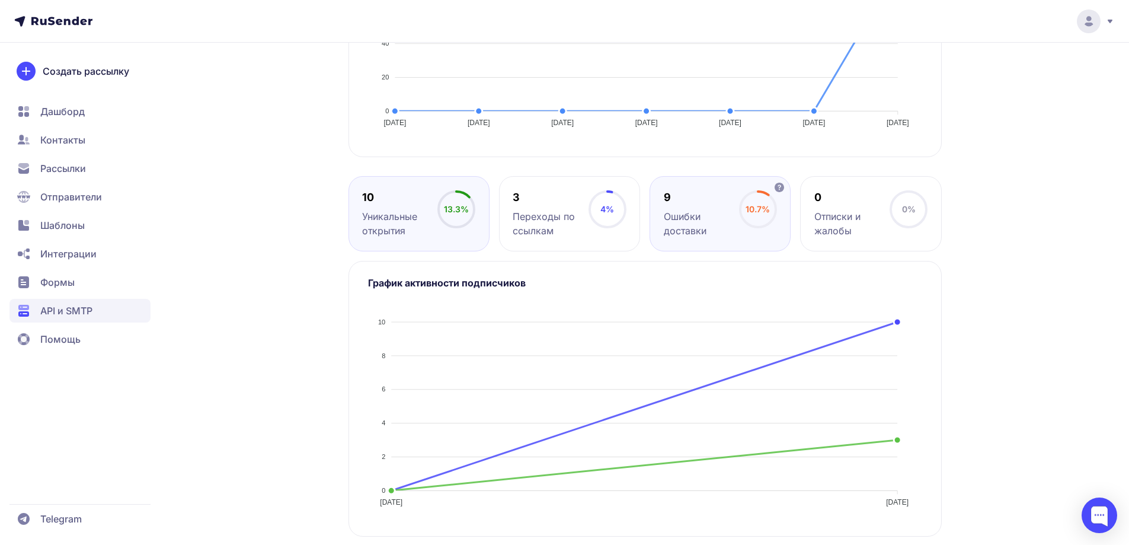
click at [685, 202] on div "9" at bounding box center [701, 197] width 75 height 14
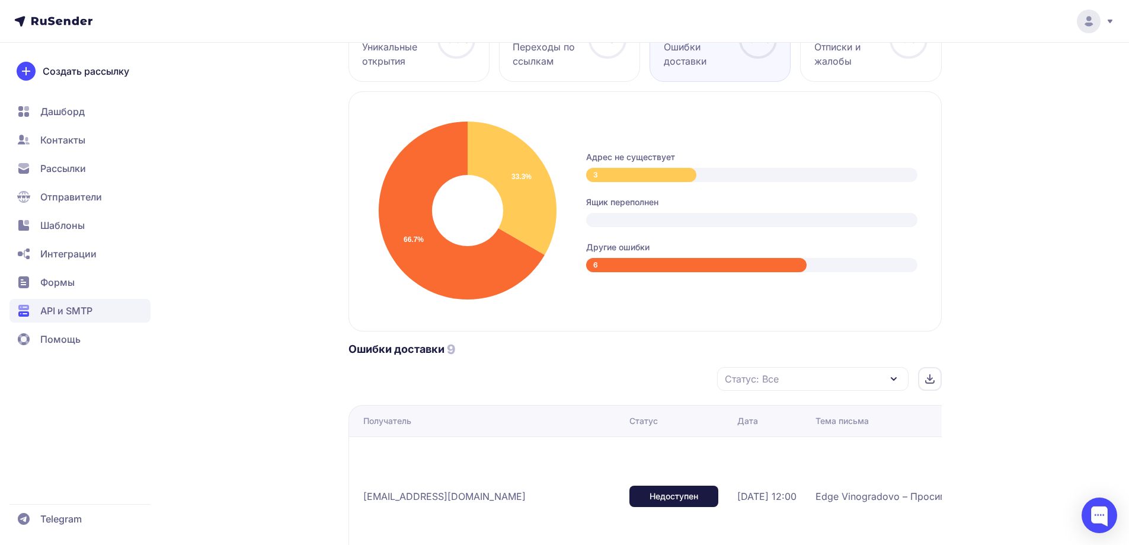
scroll to position [640, 0]
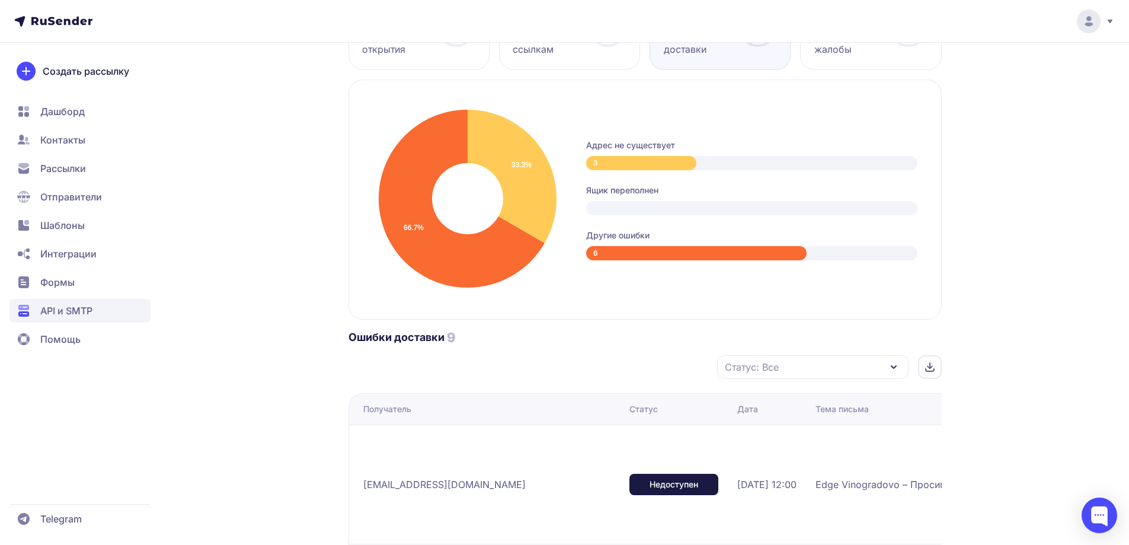
click at [55, 119] on span "Дашборд" at bounding box center [79, 112] width 141 height 24
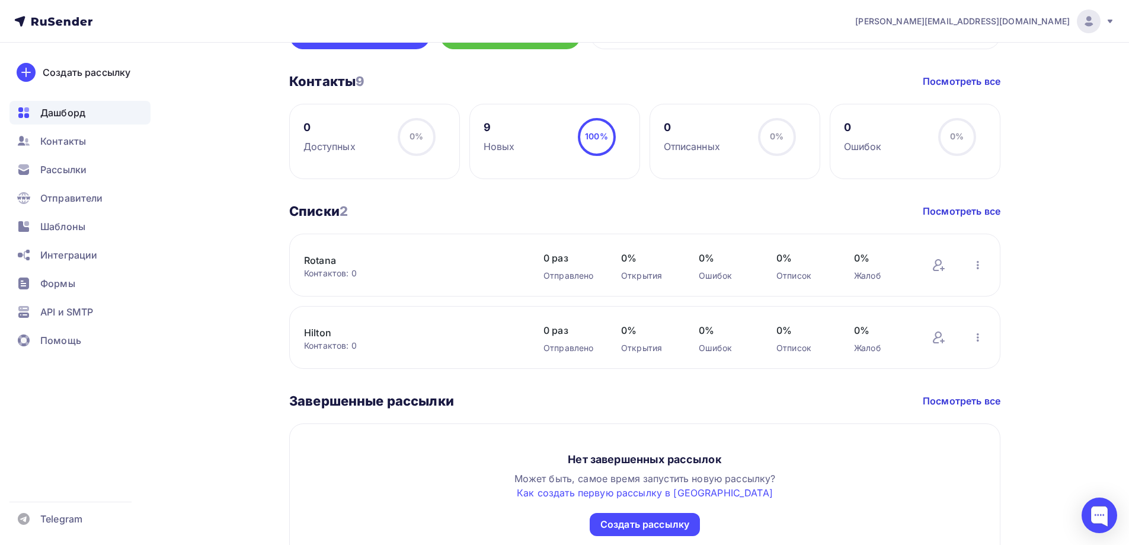
scroll to position [263, 0]
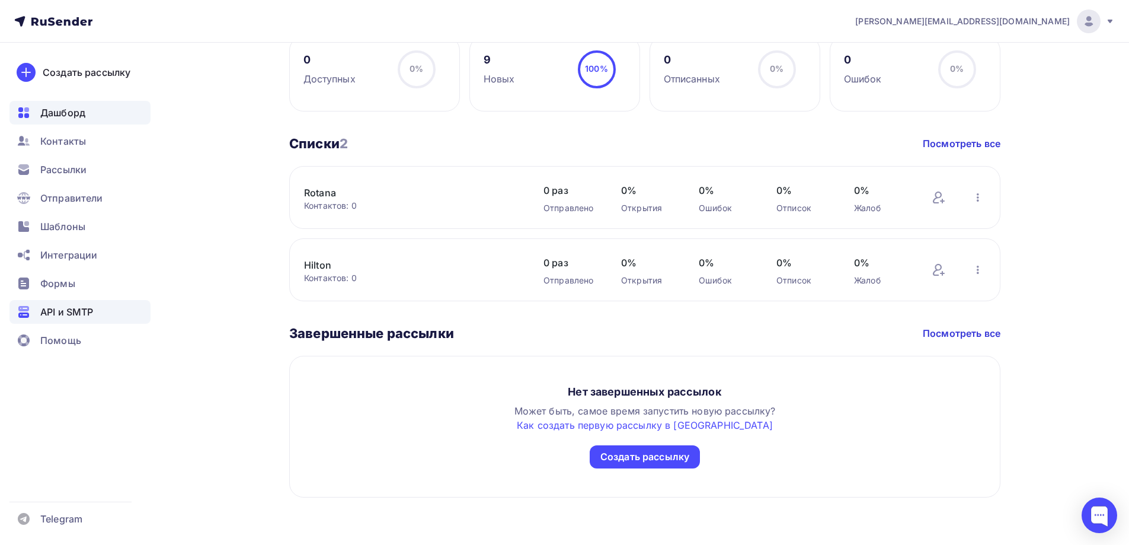
click at [89, 300] on div "API и SMTP" at bounding box center [79, 312] width 141 height 24
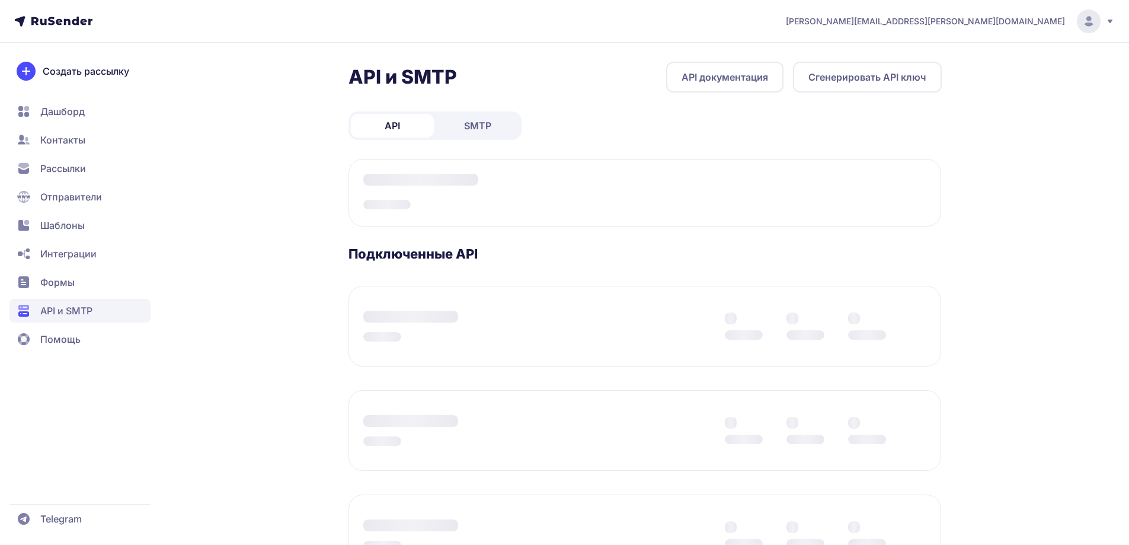
click at [458, 124] on link "SMTP" at bounding box center [477, 126] width 83 height 24
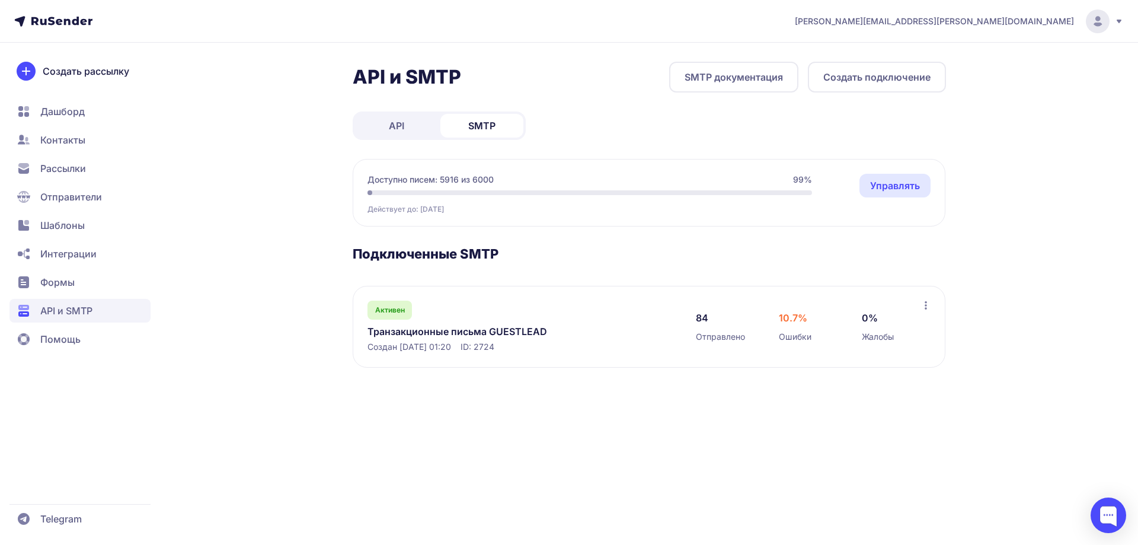
click at [446, 328] on link "Транзакционные письма GUESTLEAD" at bounding box center [488, 331] width 243 height 14
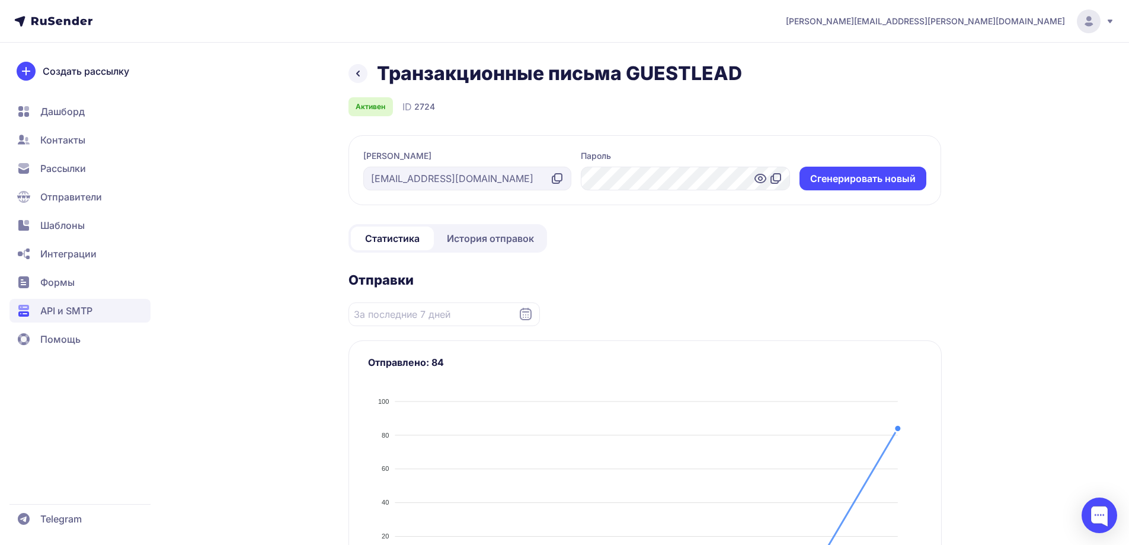
click at [72, 109] on span "Дашборд" at bounding box center [62, 111] width 44 height 14
